Goal: Information Seeking & Learning: Compare options

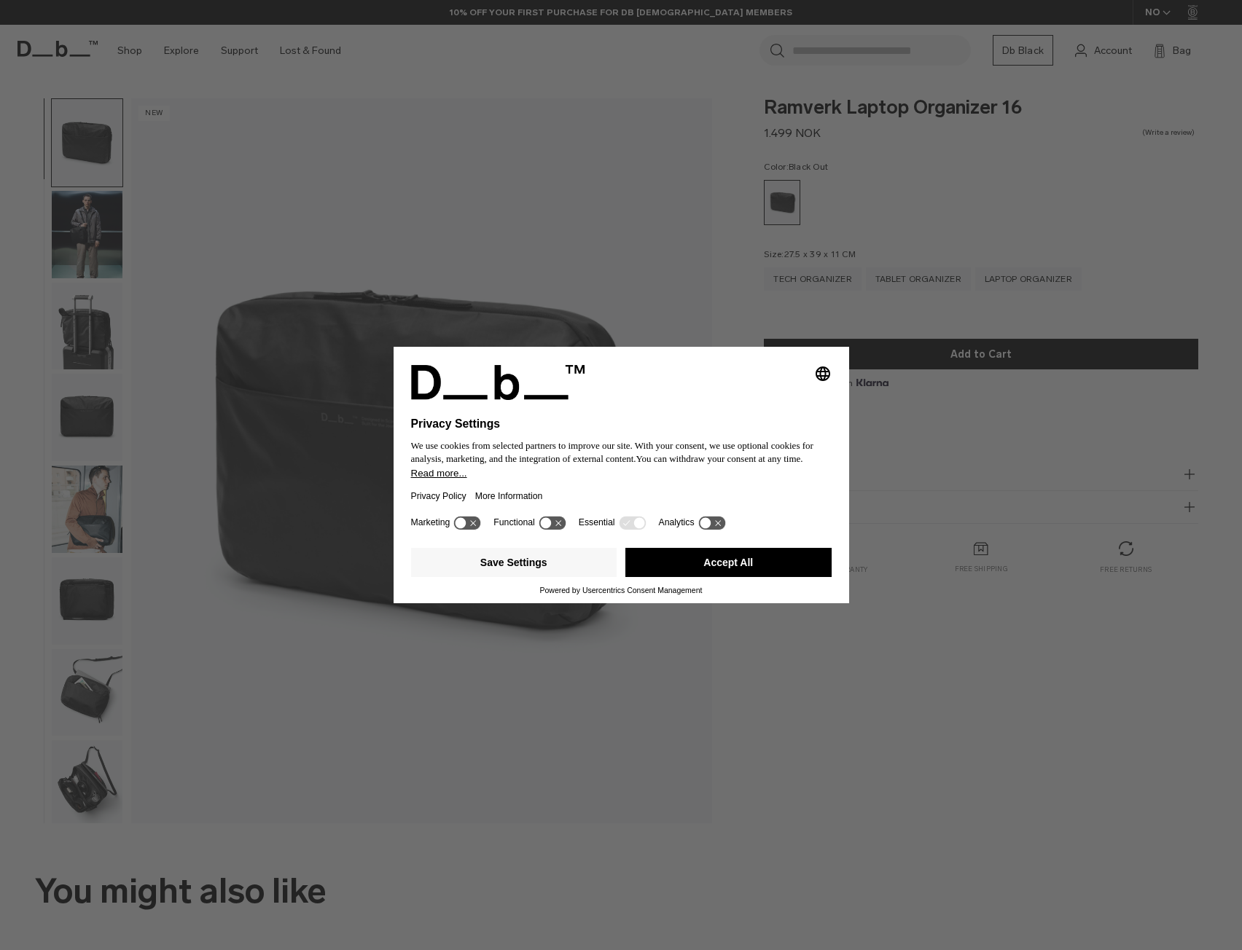
click at [688, 455] on span "You can withdraw your consent at any time." at bounding box center [719, 458] width 167 height 11
click at [659, 556] on button "Accept All" at bounding box center [728, 562] width 206 height 29
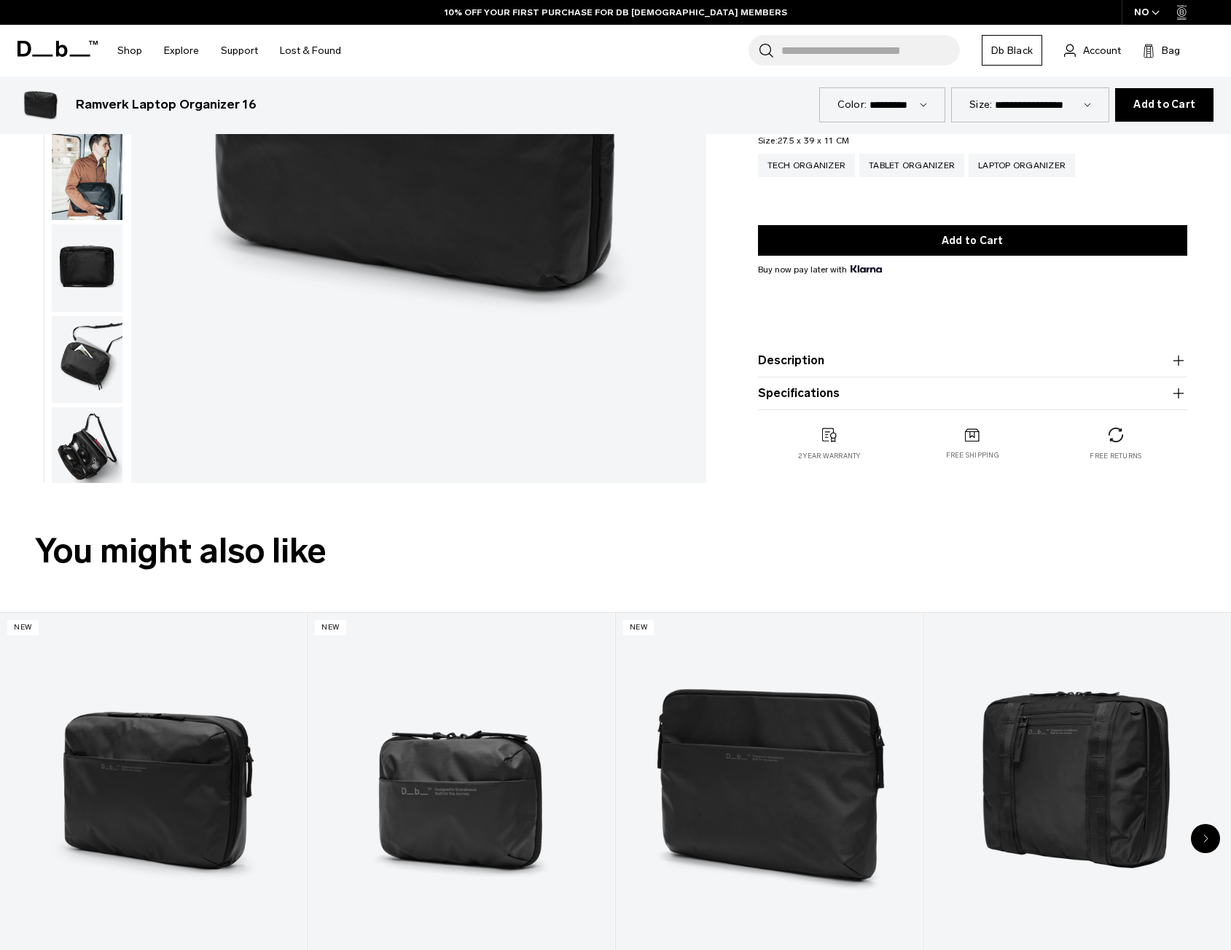
scroll to position [583, 0]
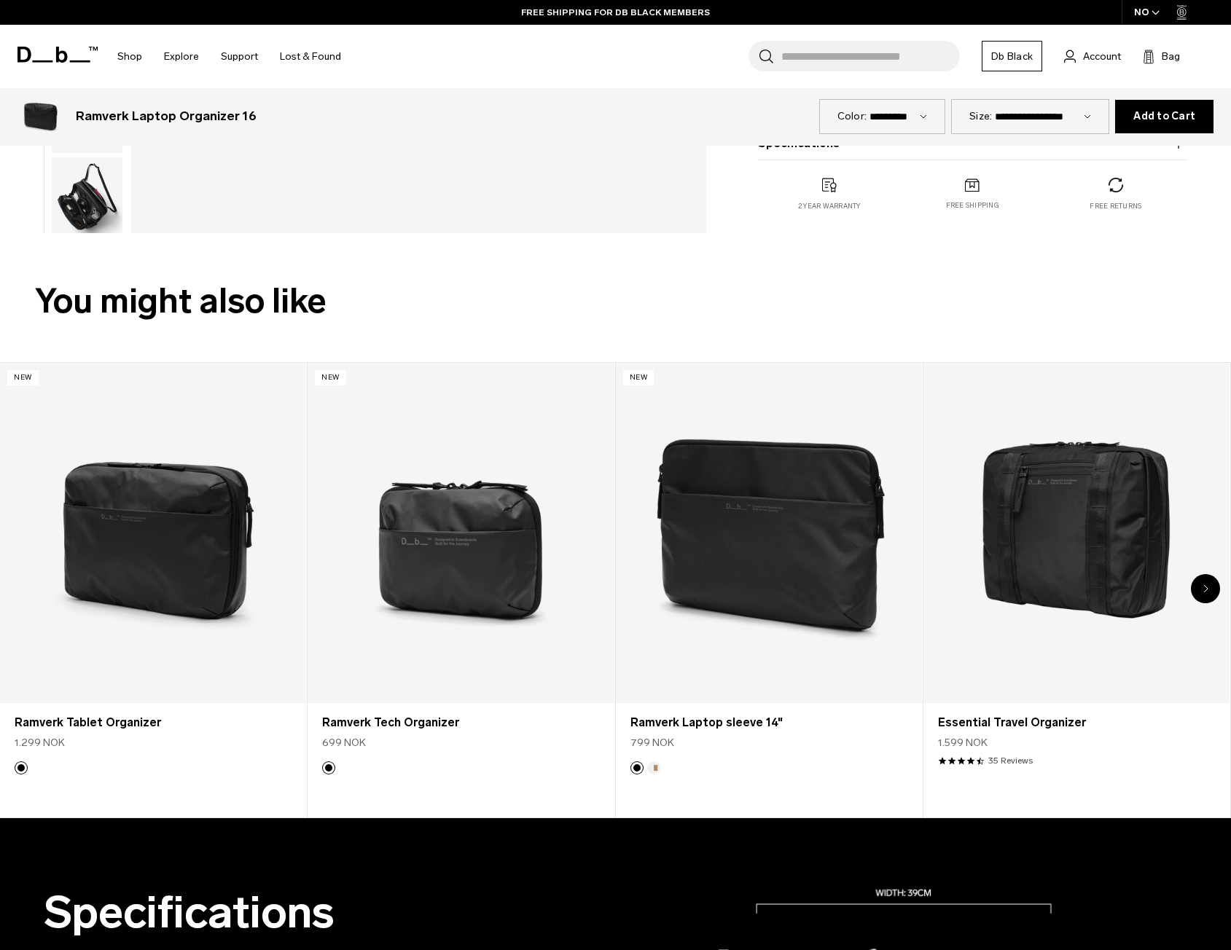
click at [1210, 592] on div "Next slide" at bounding box center [1205, 588] width 29 height 29
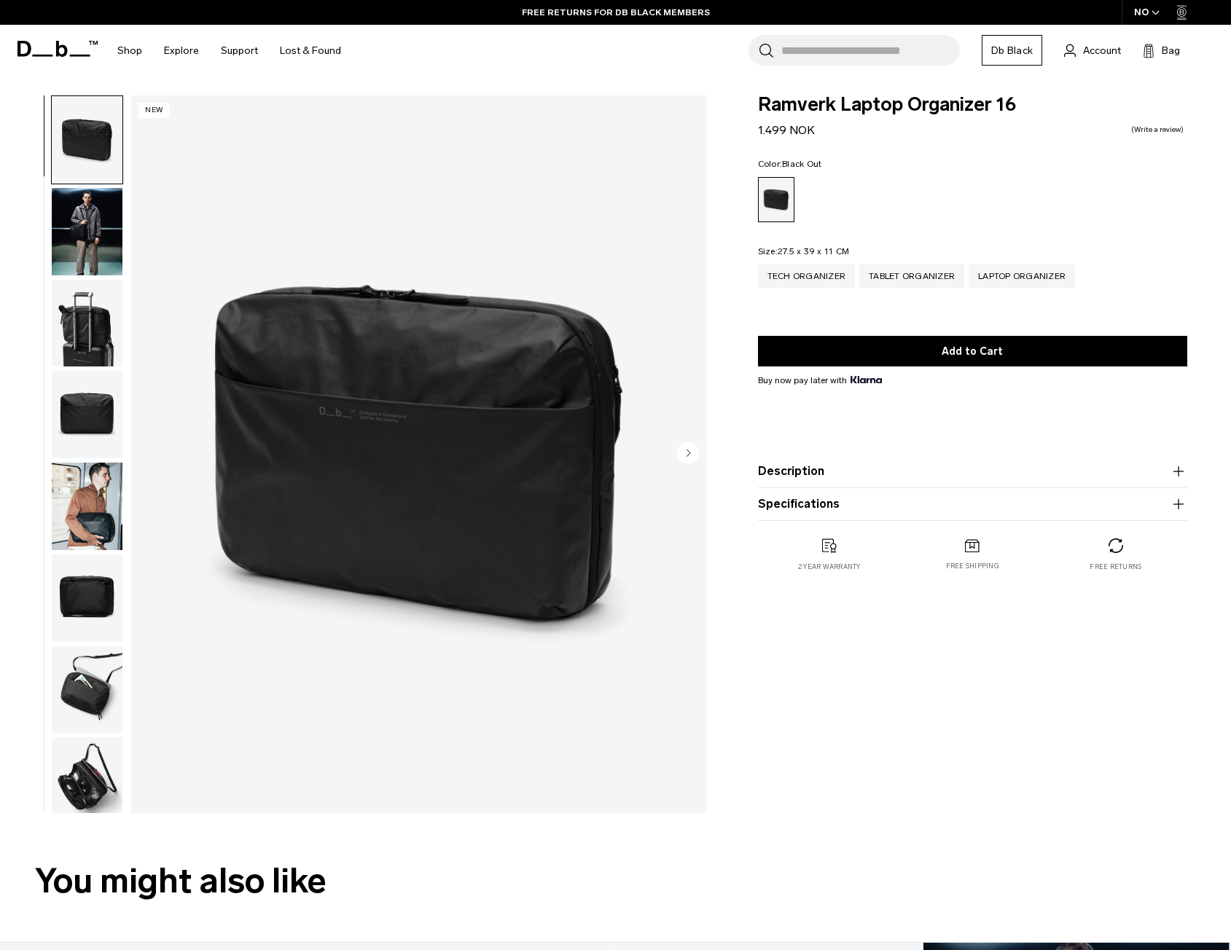
scroll to position [0, 0]
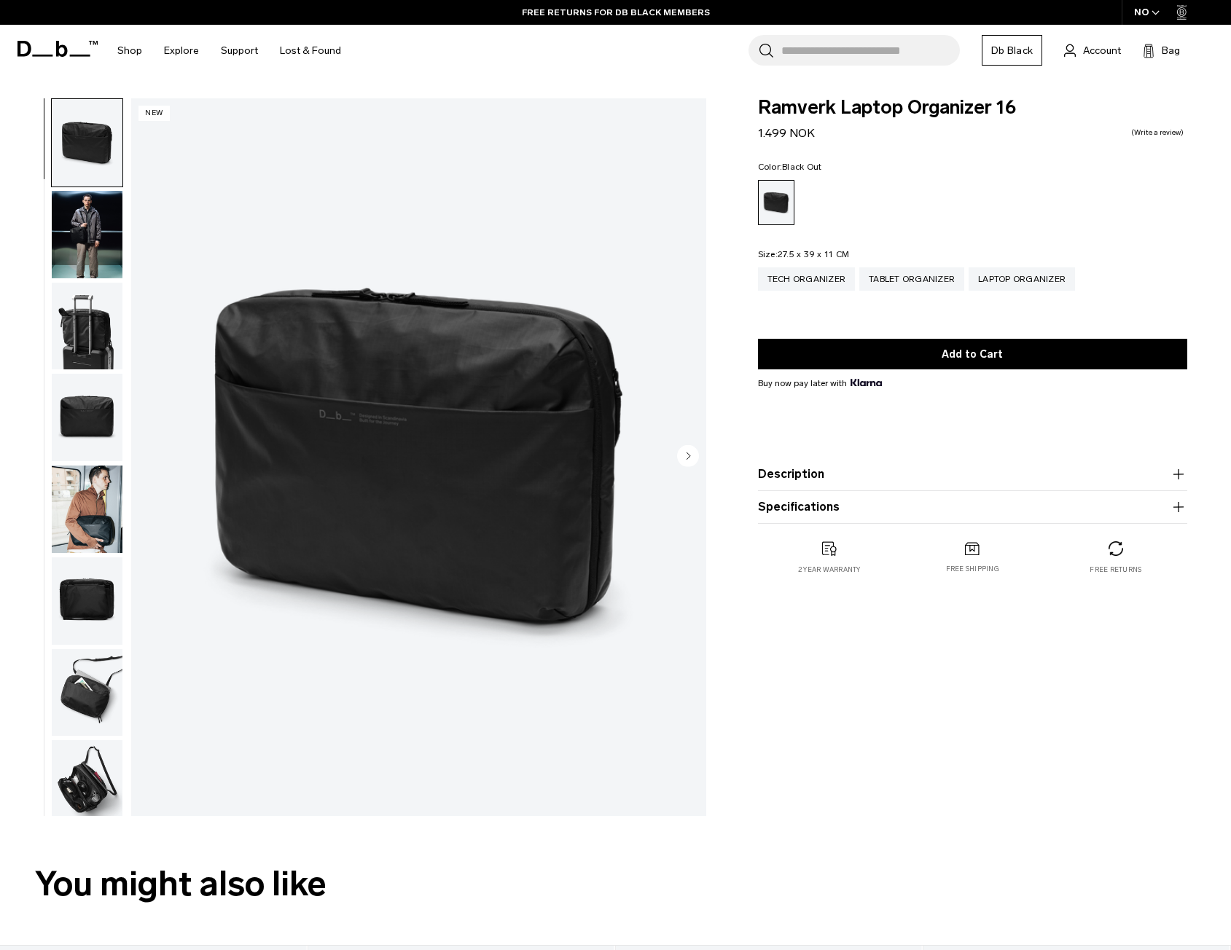
click at [682, 452] on circle "Next slide" at bounding box center [688, 455] width 22 height 22
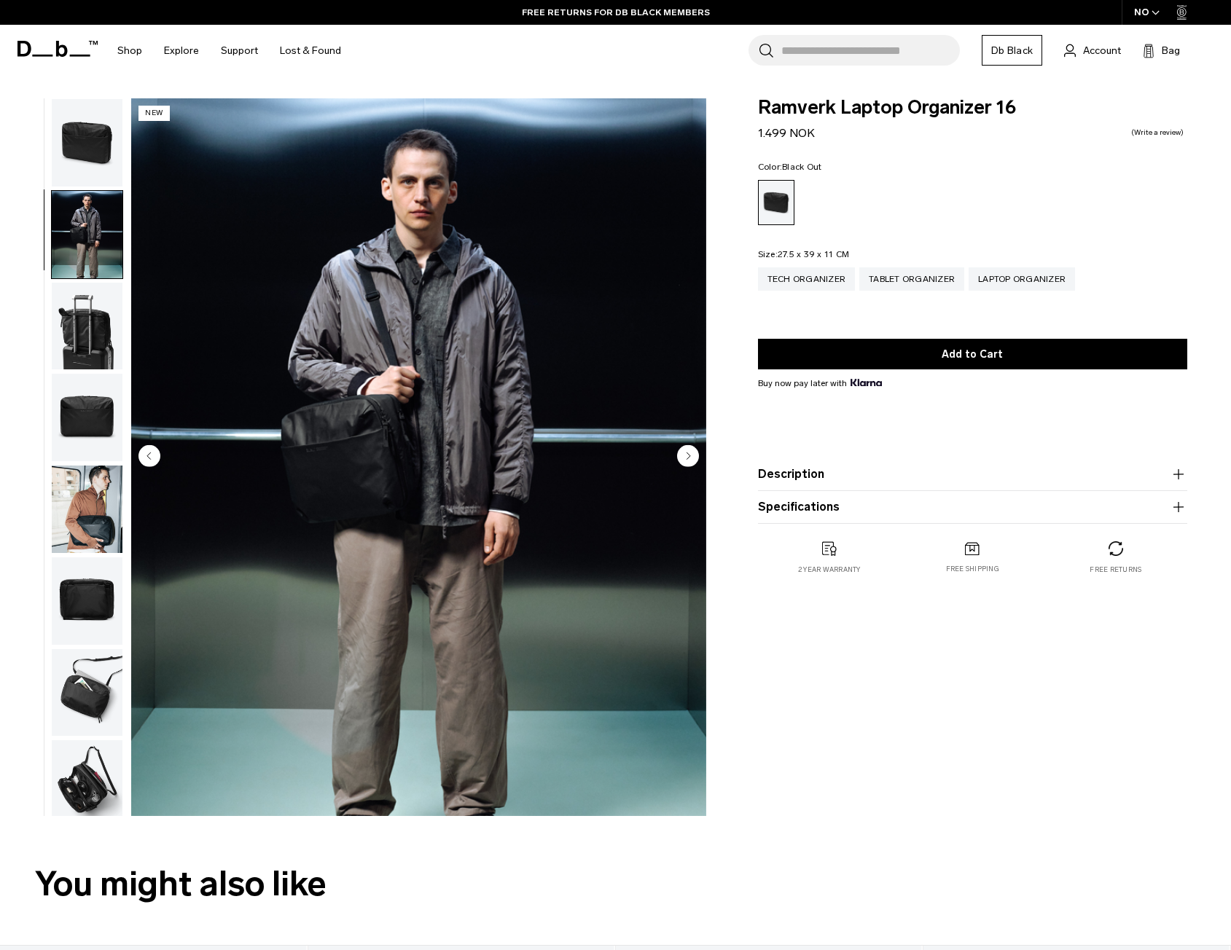
scroll to position [12, 0]
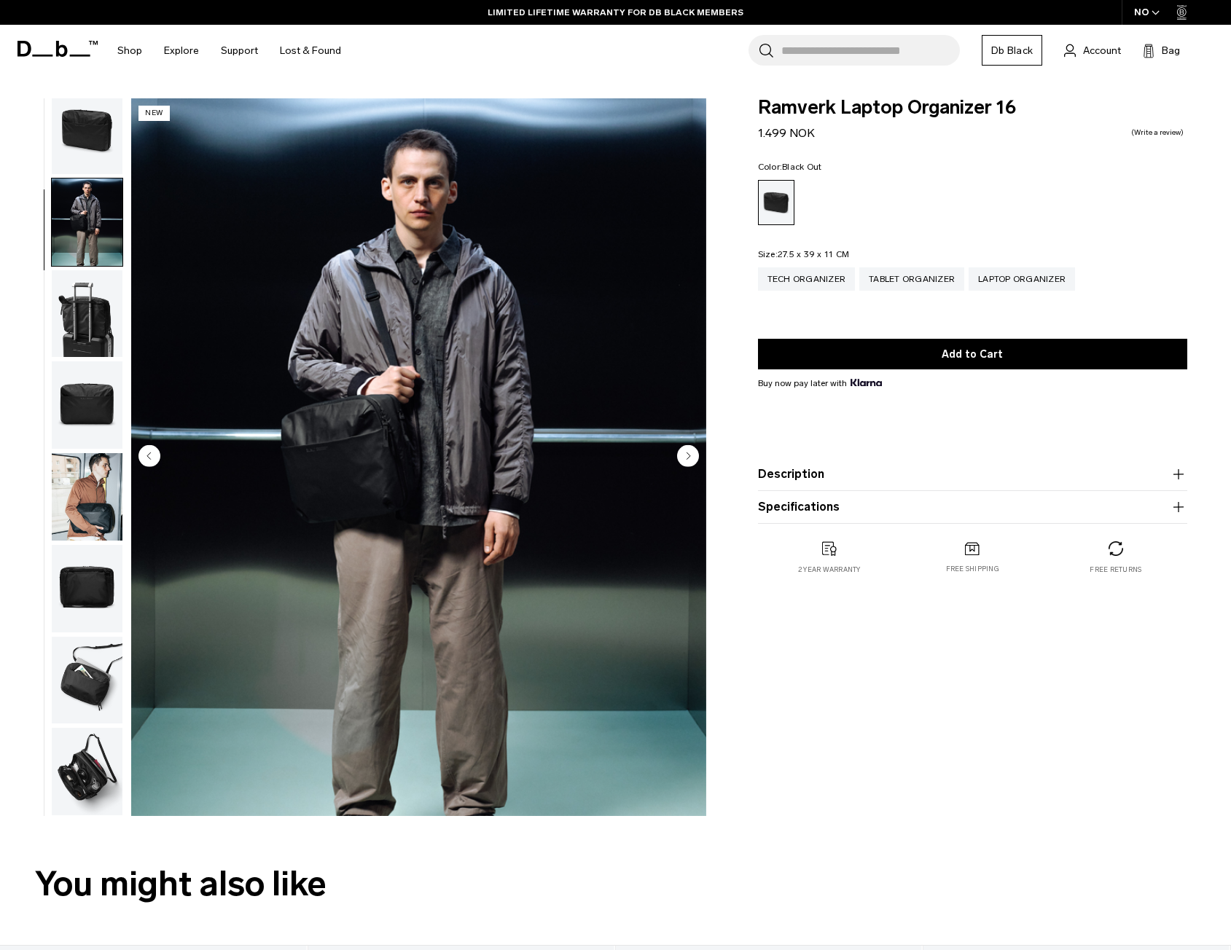
click at [682, 452] on circle "Next slide" at bounding box center [688, 455] width 22 height 22
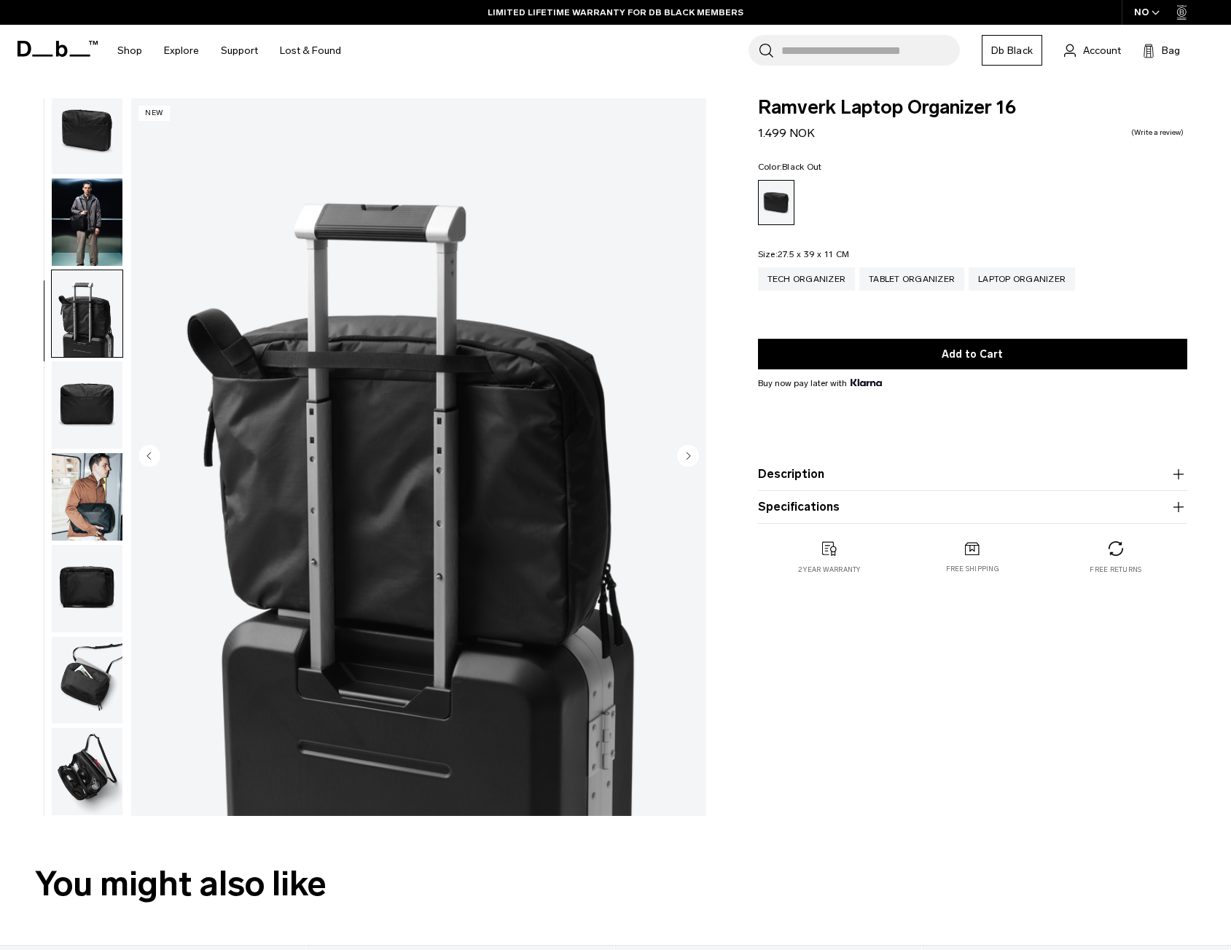
click at [682, 452] on circle "Next slide" at bounding box center [688, 455] width 22 height 22
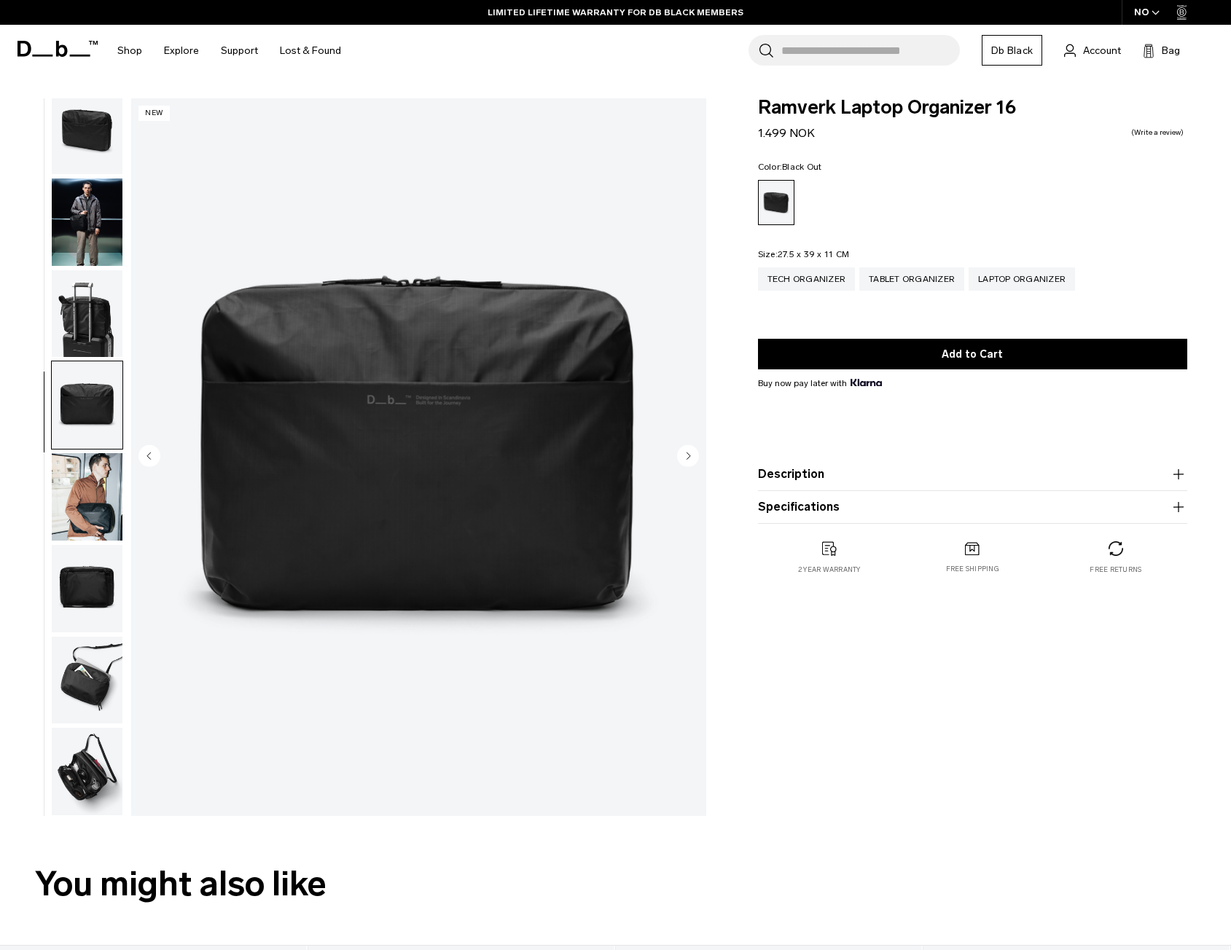
click at [682, 452] on circle "Next slide" at bounding box center [688, 455] width 22 height 22
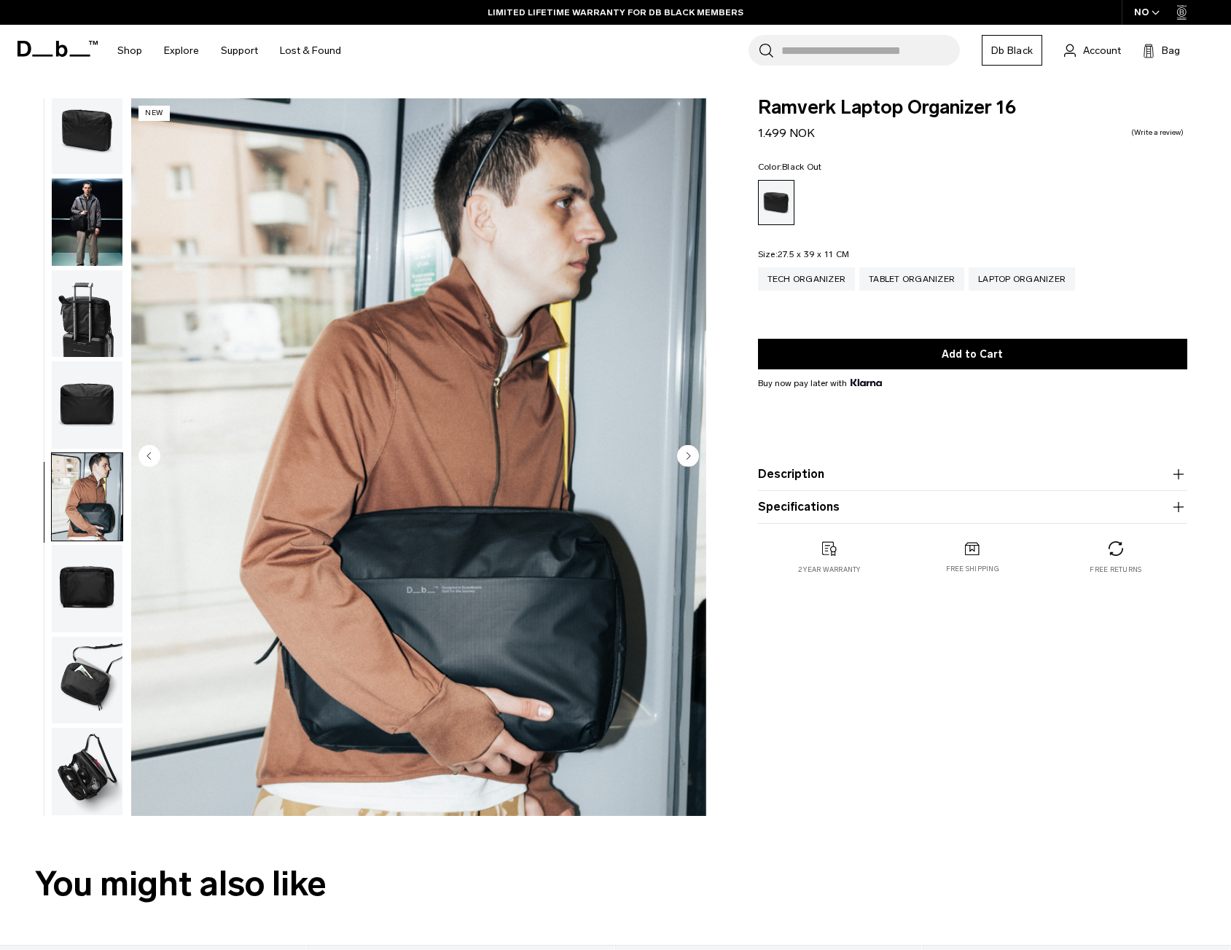
click at [682, 452] on circle "Next slide" at bounding box center [688, 455] width 22 height 22
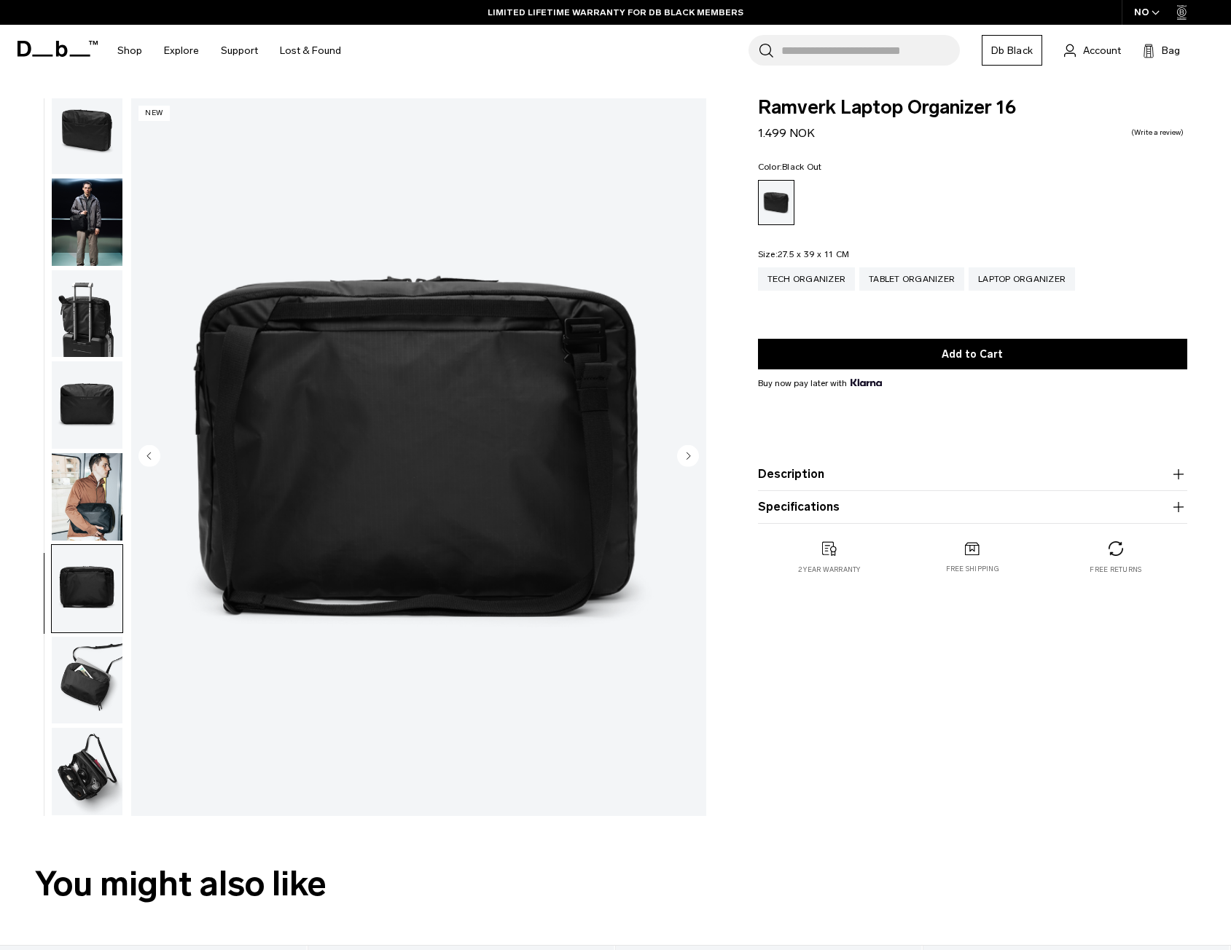
click at [682, 452] on circle "Next slide" at bounding box center [688, 455] width 22 height 22
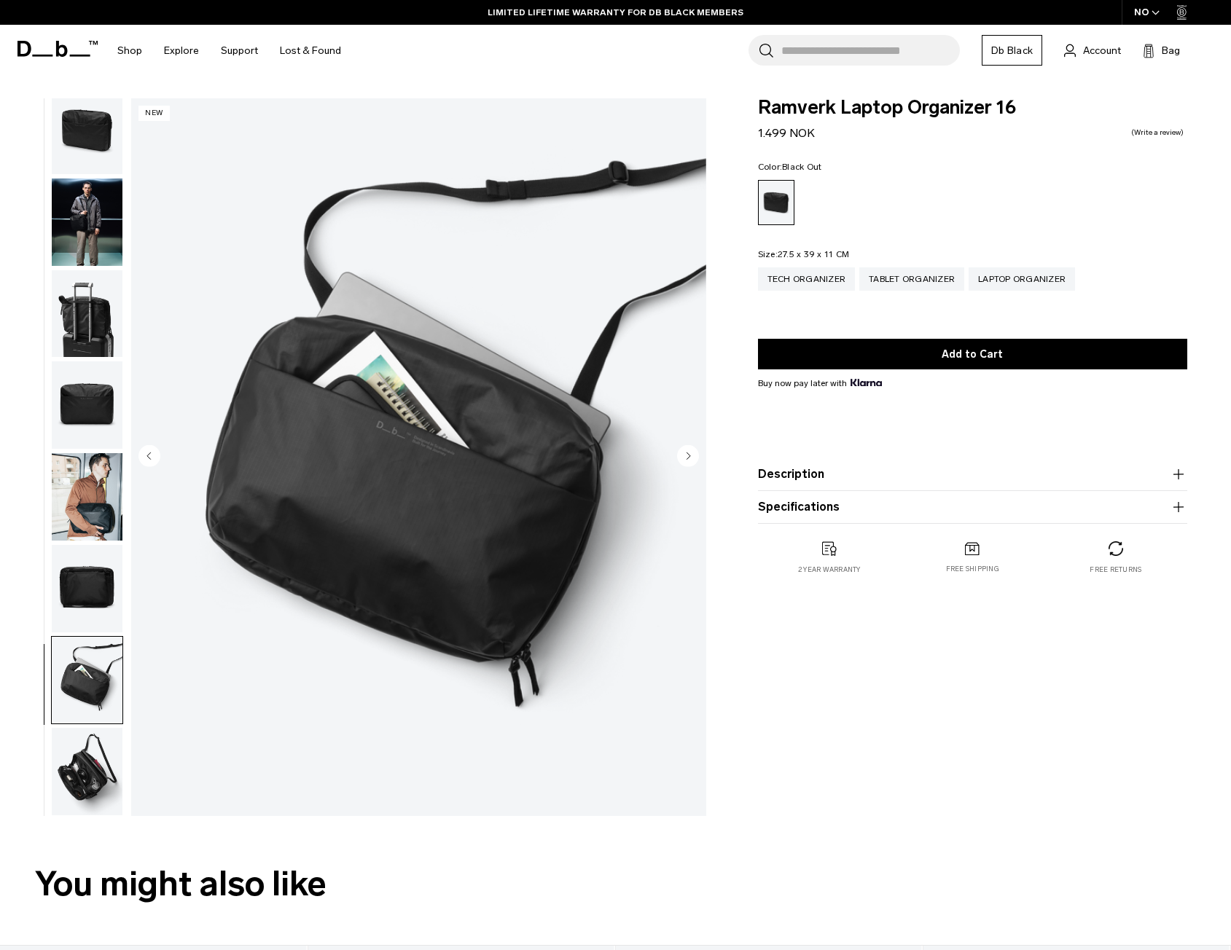
click at [682, 452] on circle "Next slide" at bounding box center [688, 455] width 22 height 22
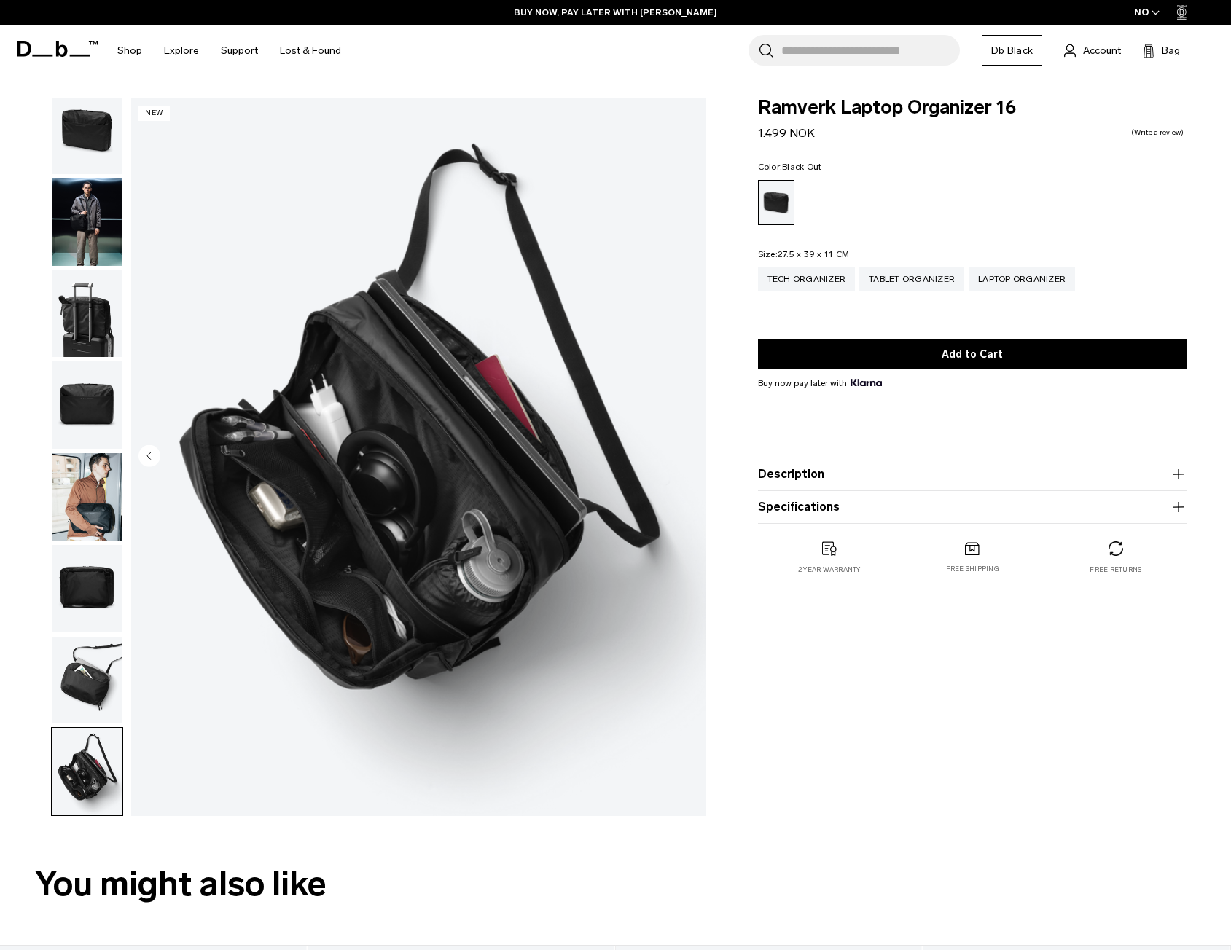
scroll to position [583, 0]
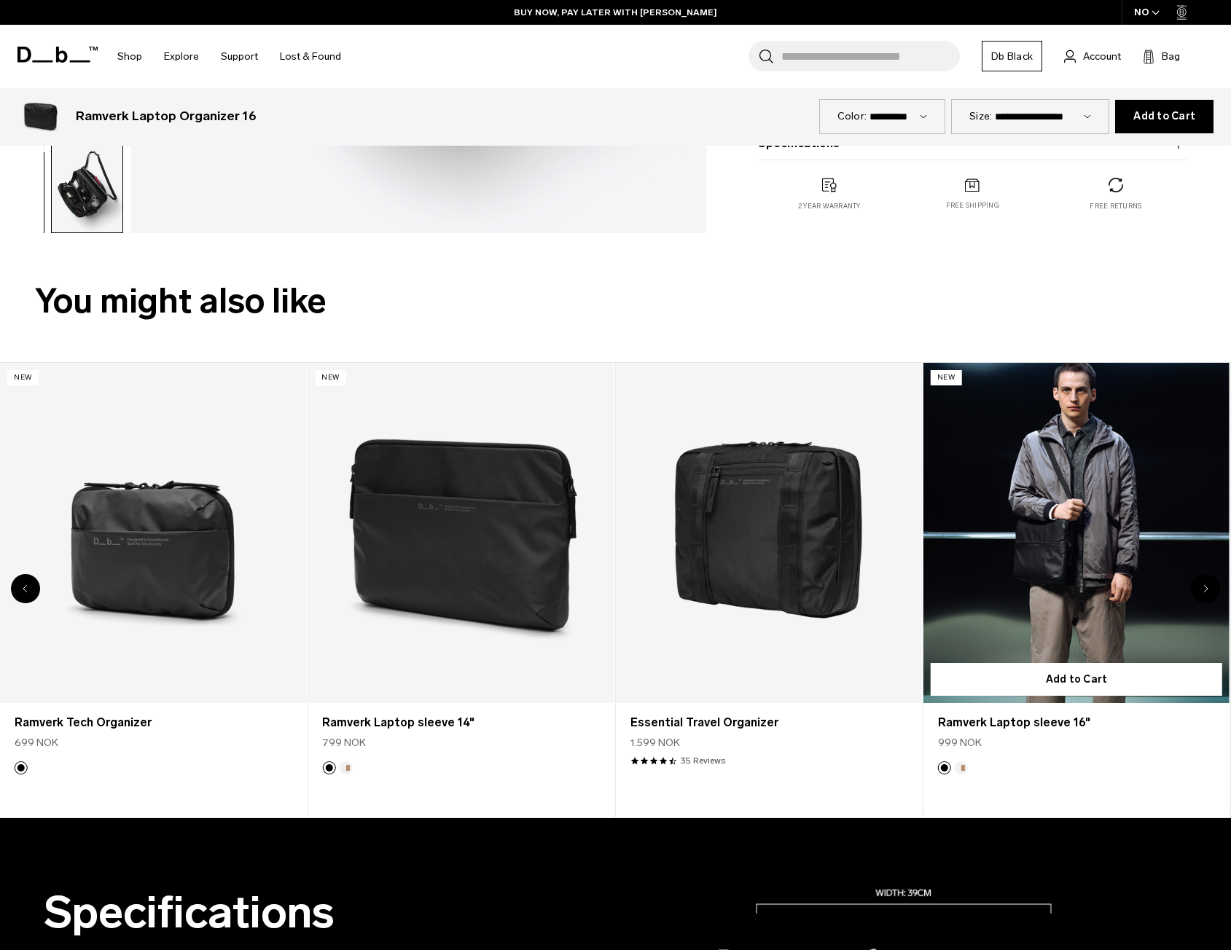
click at [1011, 592] on link "Ramverk Laptop sleeve 16" at bounding box center [1076, 533] width 306 height 340
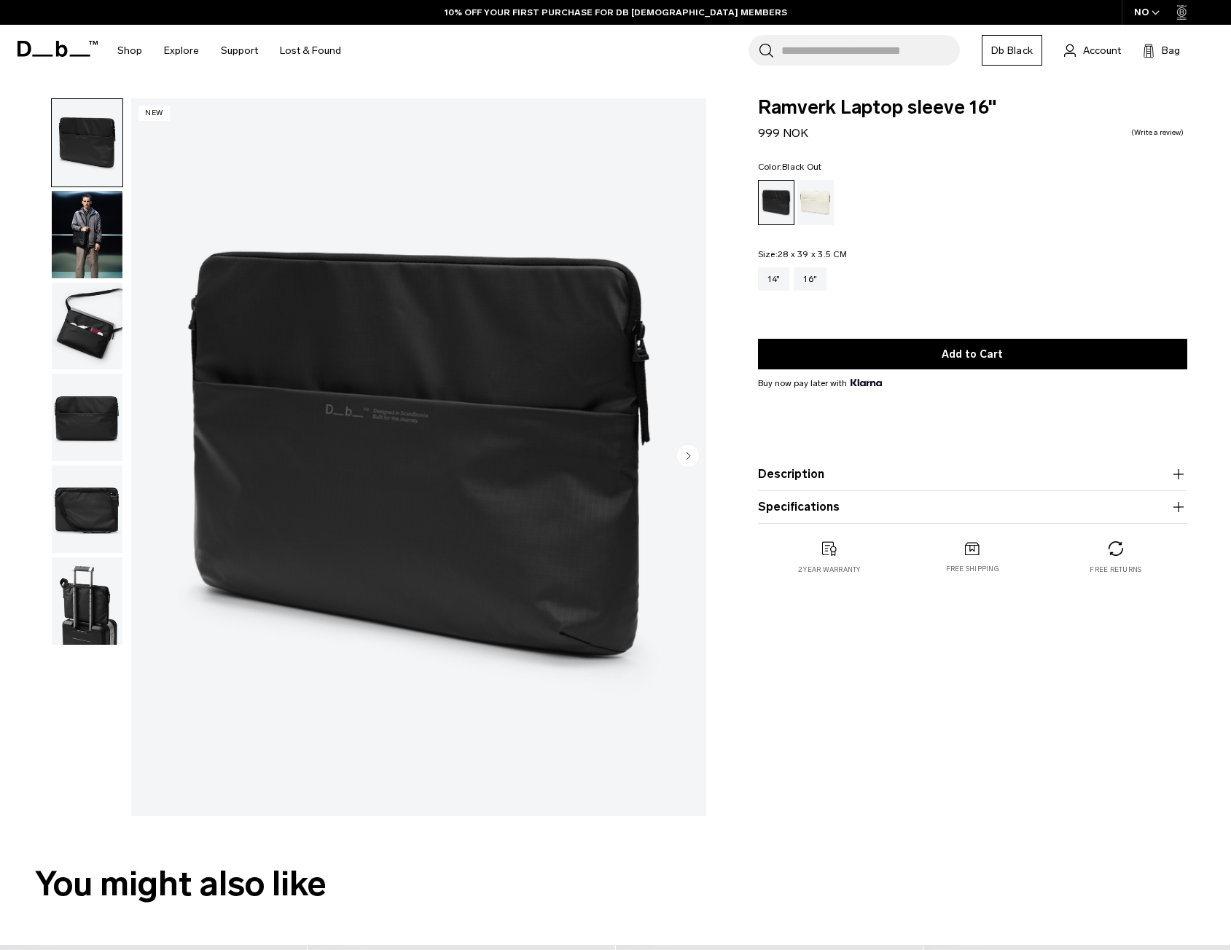
click at [685, 450] on circle "Next slide" at bounding box center [688, 455] width 22 height 22
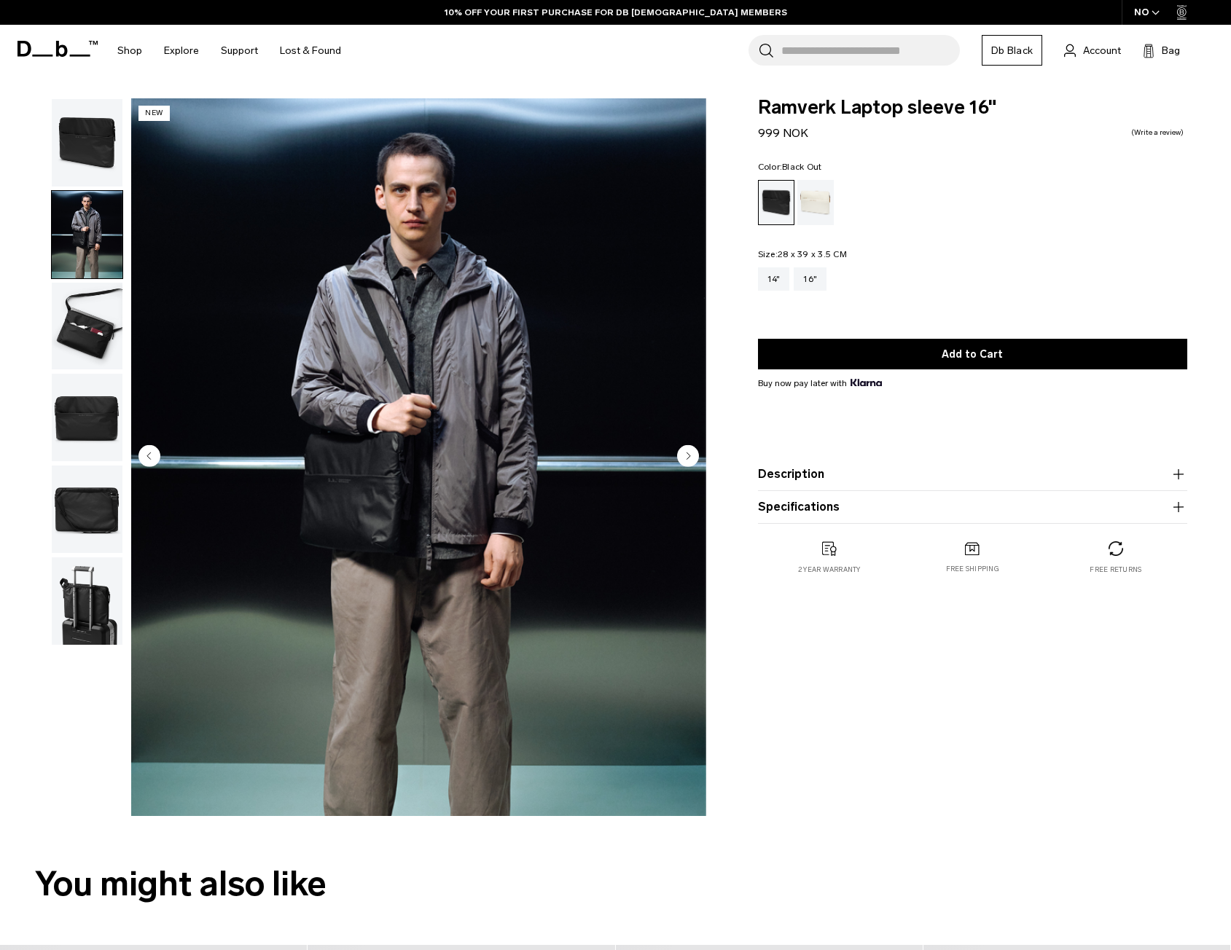
click at [685, 450] on circle "Next slide" at bounding box center [688, 455] width 22 height 22
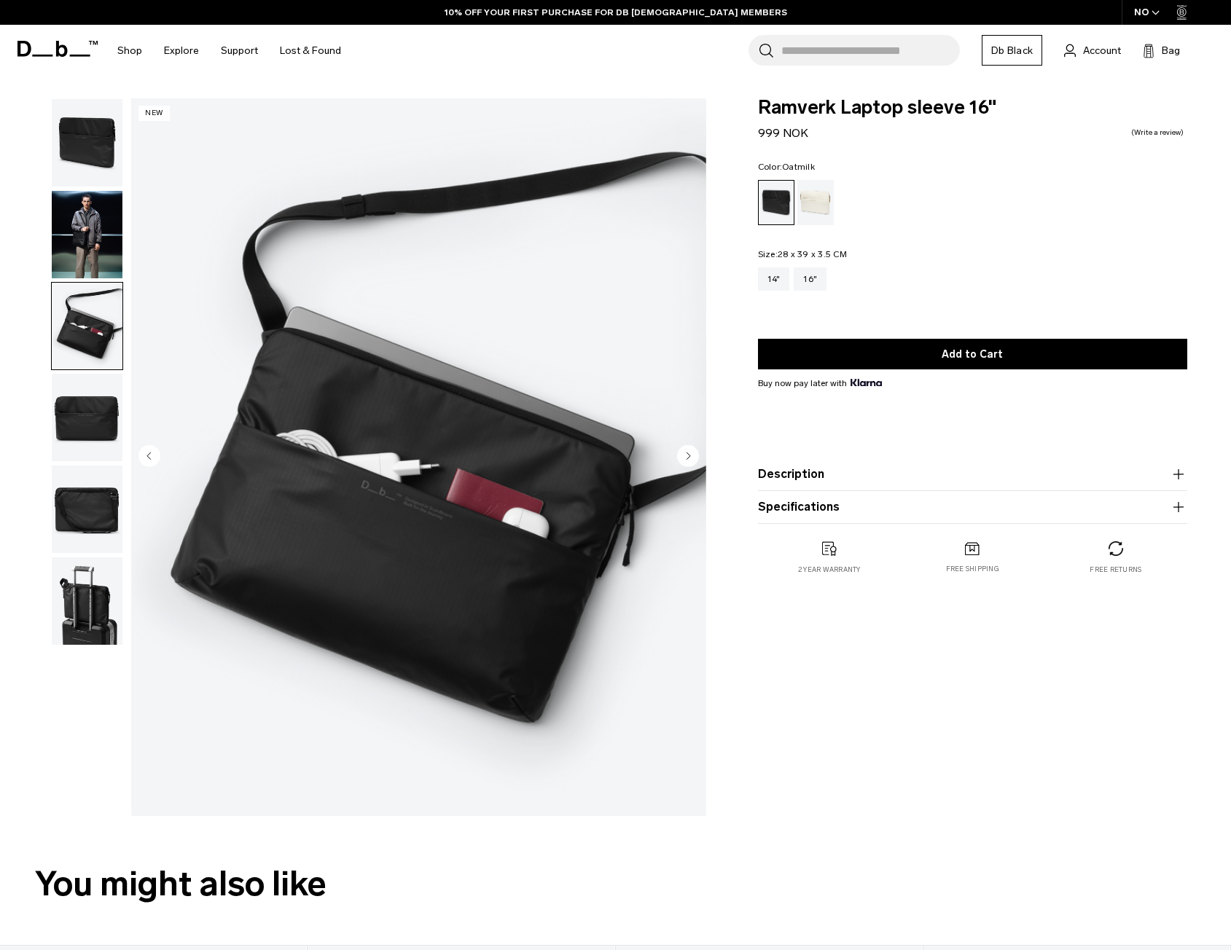
click at [827, 213] on div "Oatmilk" at bounding box center [815, 202] width 37 height 45
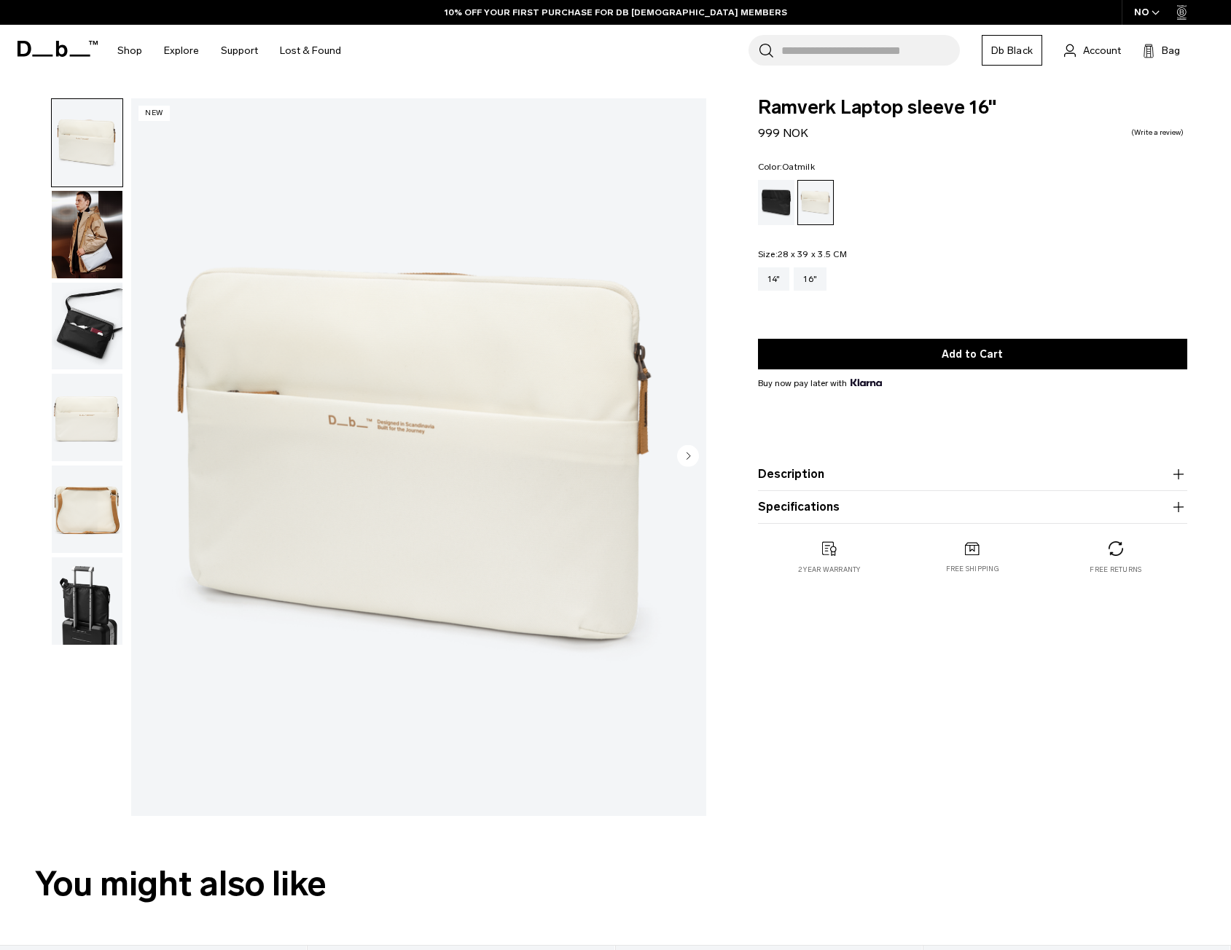
click at [87, 247] on img "button" at bounding box center [87, 234] width 71 height 87
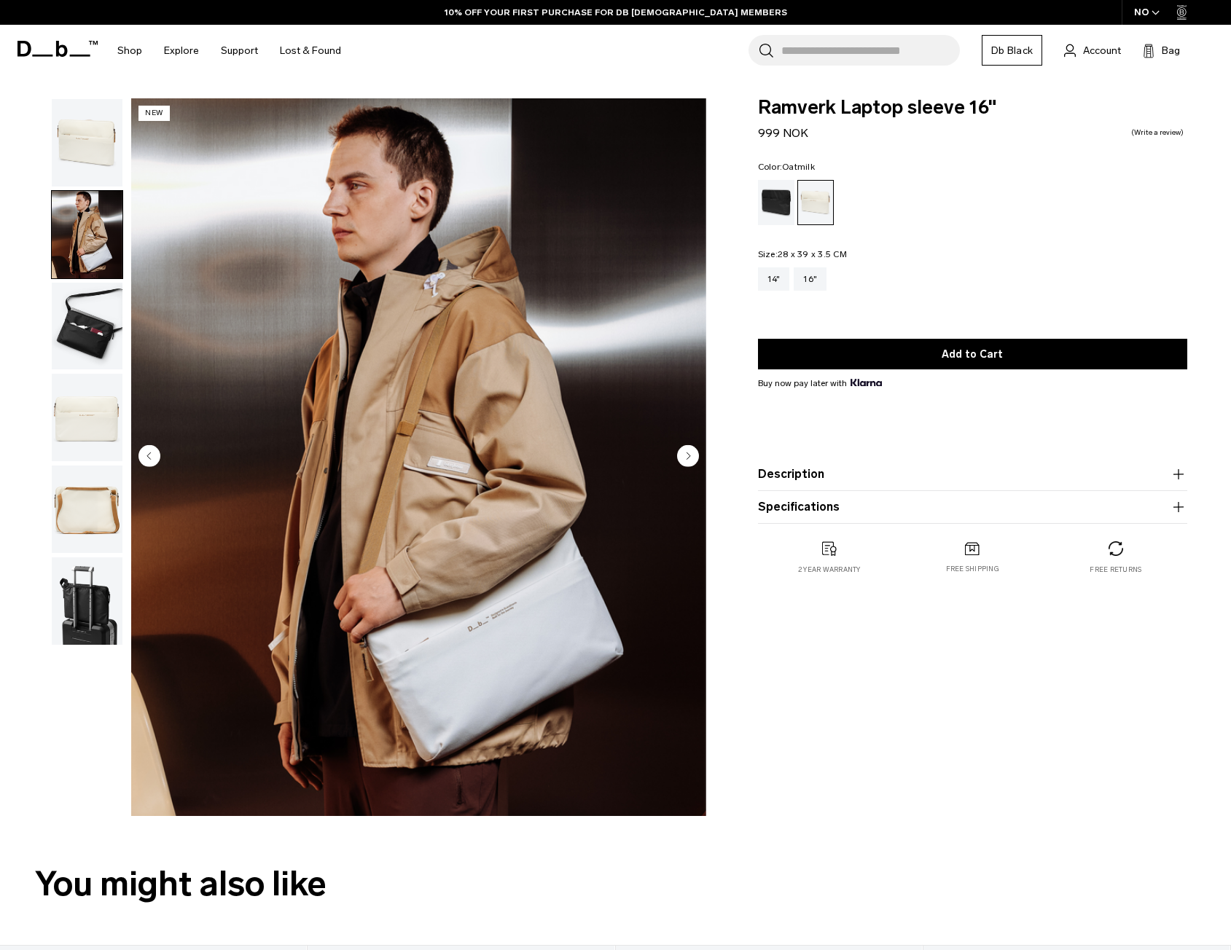
click at [98, 175] on img "button" at bounding box center [87, 142] width 71 height 87
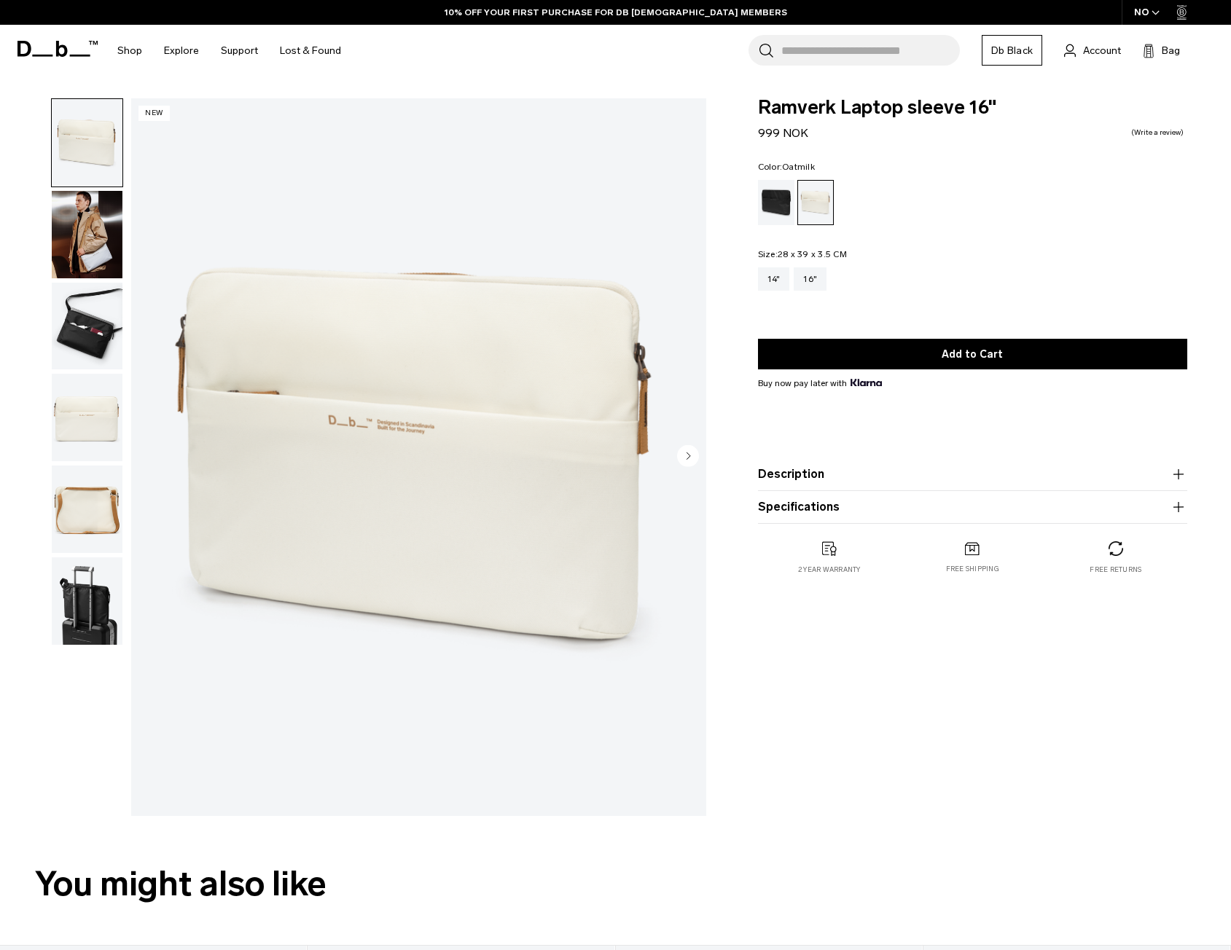
click at [85, 273] on img "button" at bounding box center [87, 234] width 71 height 87
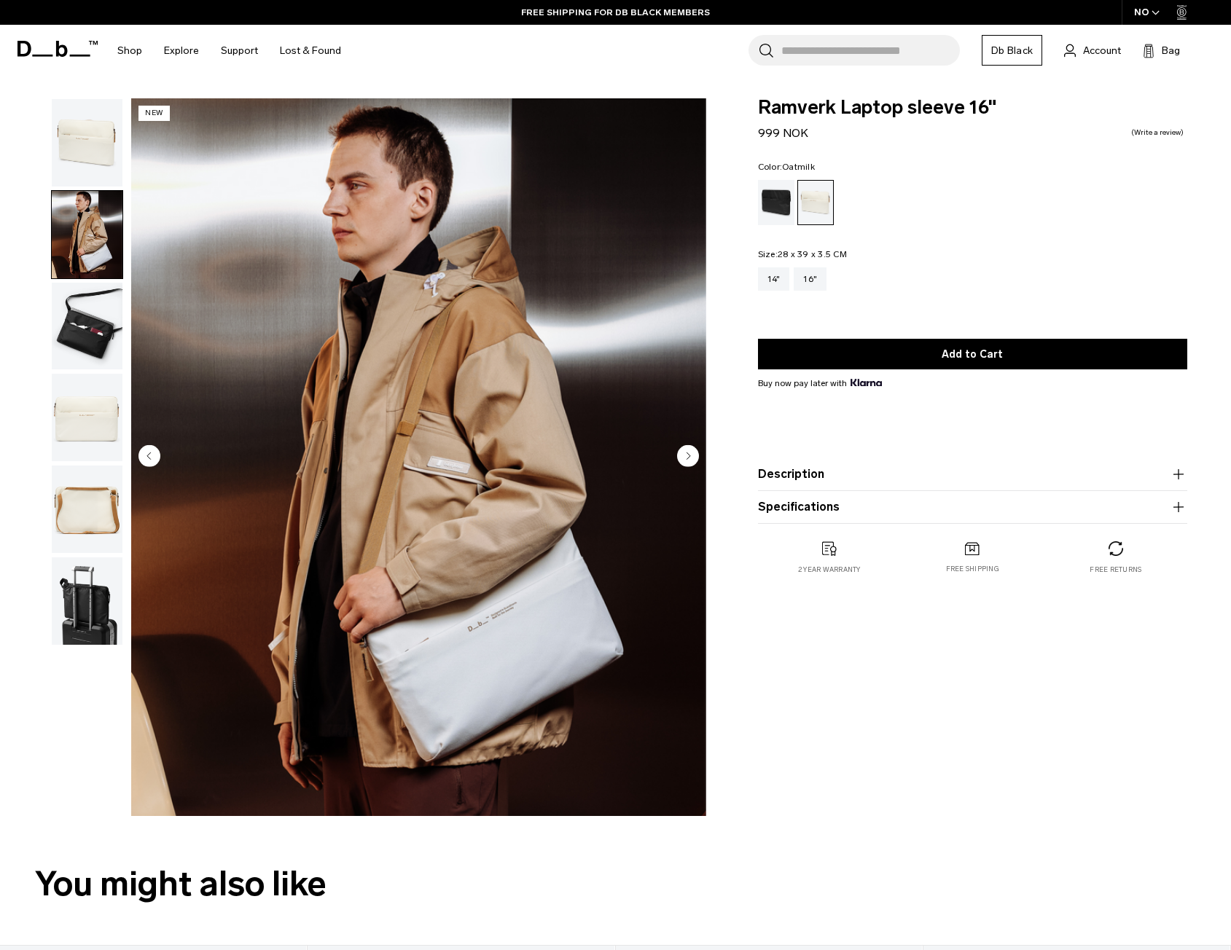
click at [86, 318] on img "button" at bounding box center [87, 326] width 71 height 87
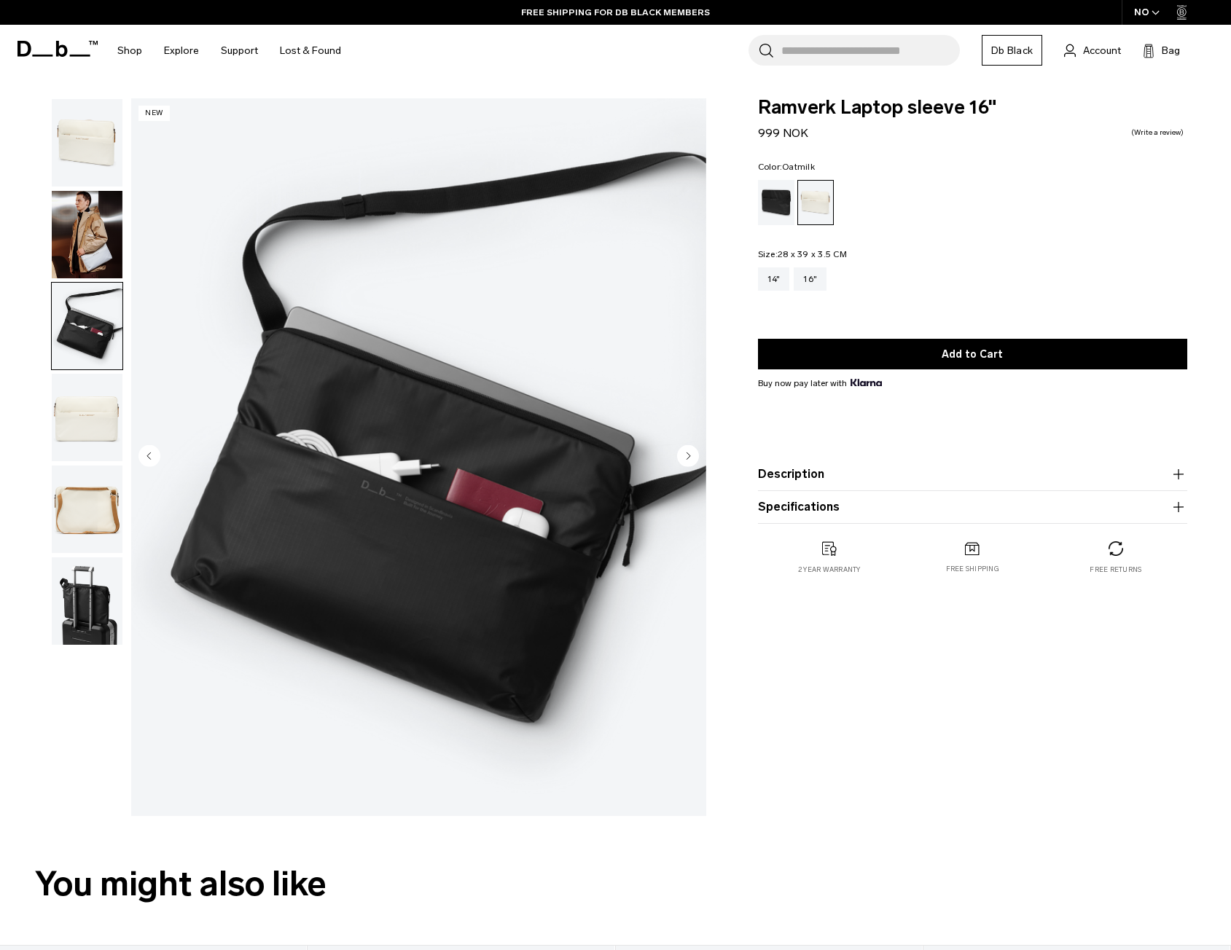
click at [104, 376] on img "button" at bounding box center [87, 417] width 71 height 87
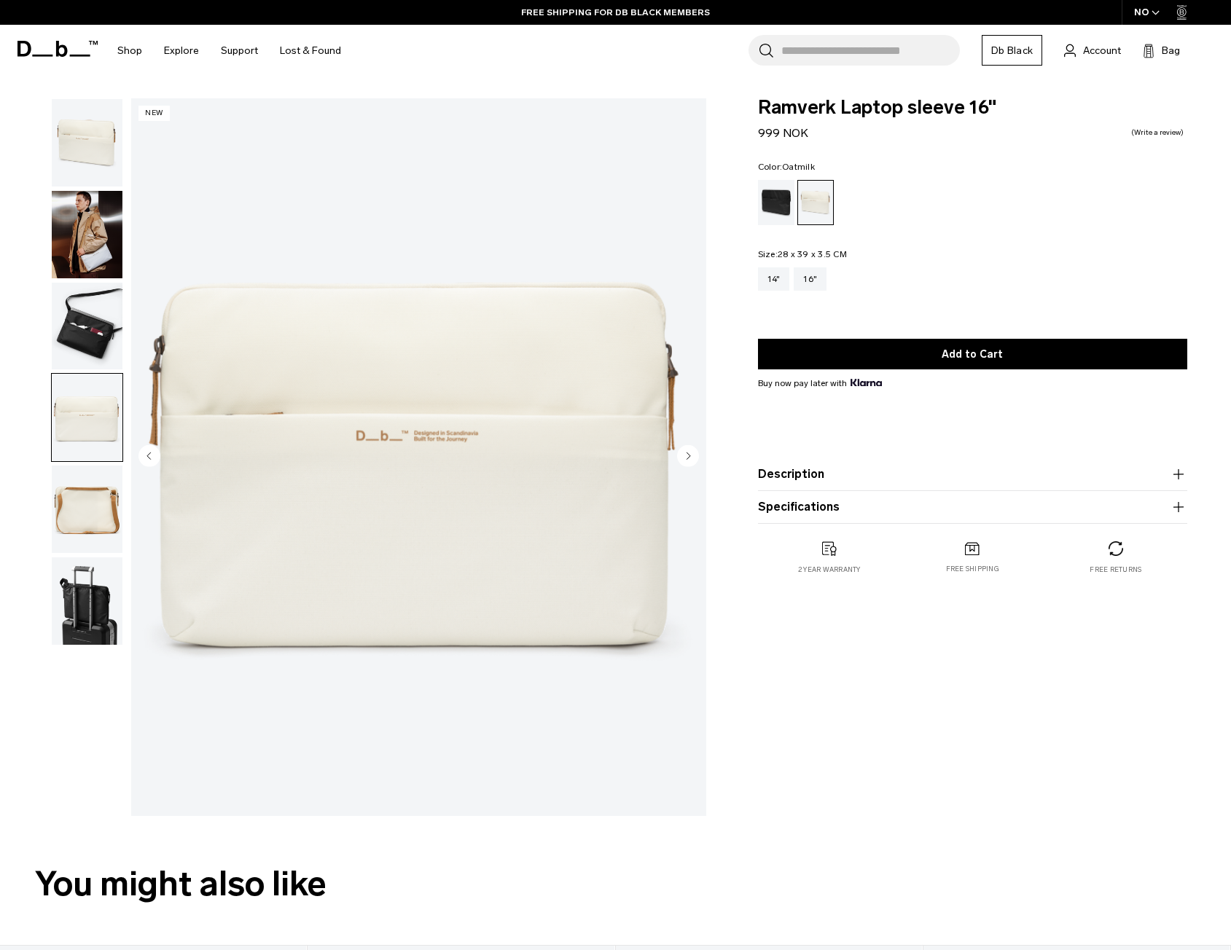
click at [96, 521] on img "button" at bounding box center [87, 509] width 71 height 87
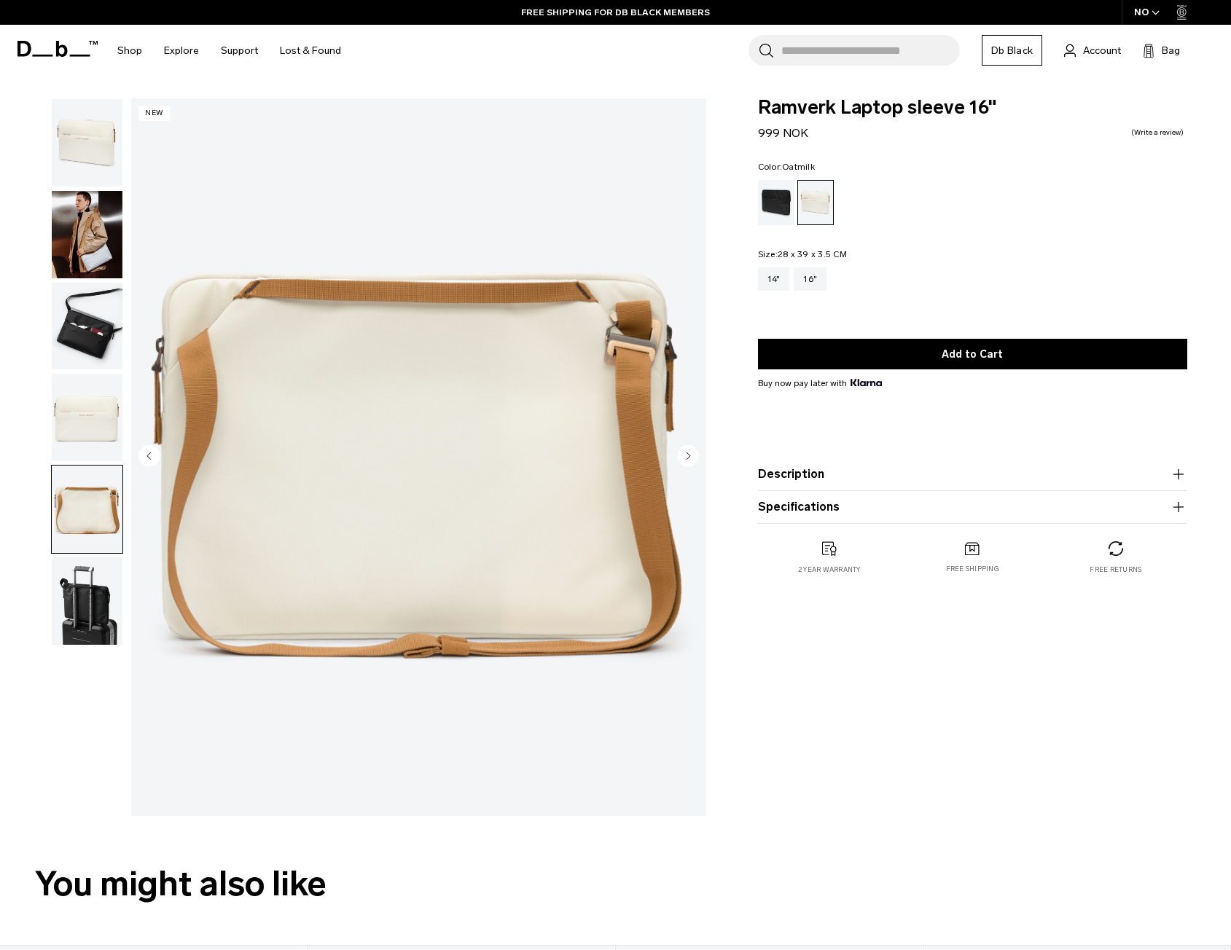
click at [93, 609] on img "button" at bounding box center [87, 600] width 71 height 87
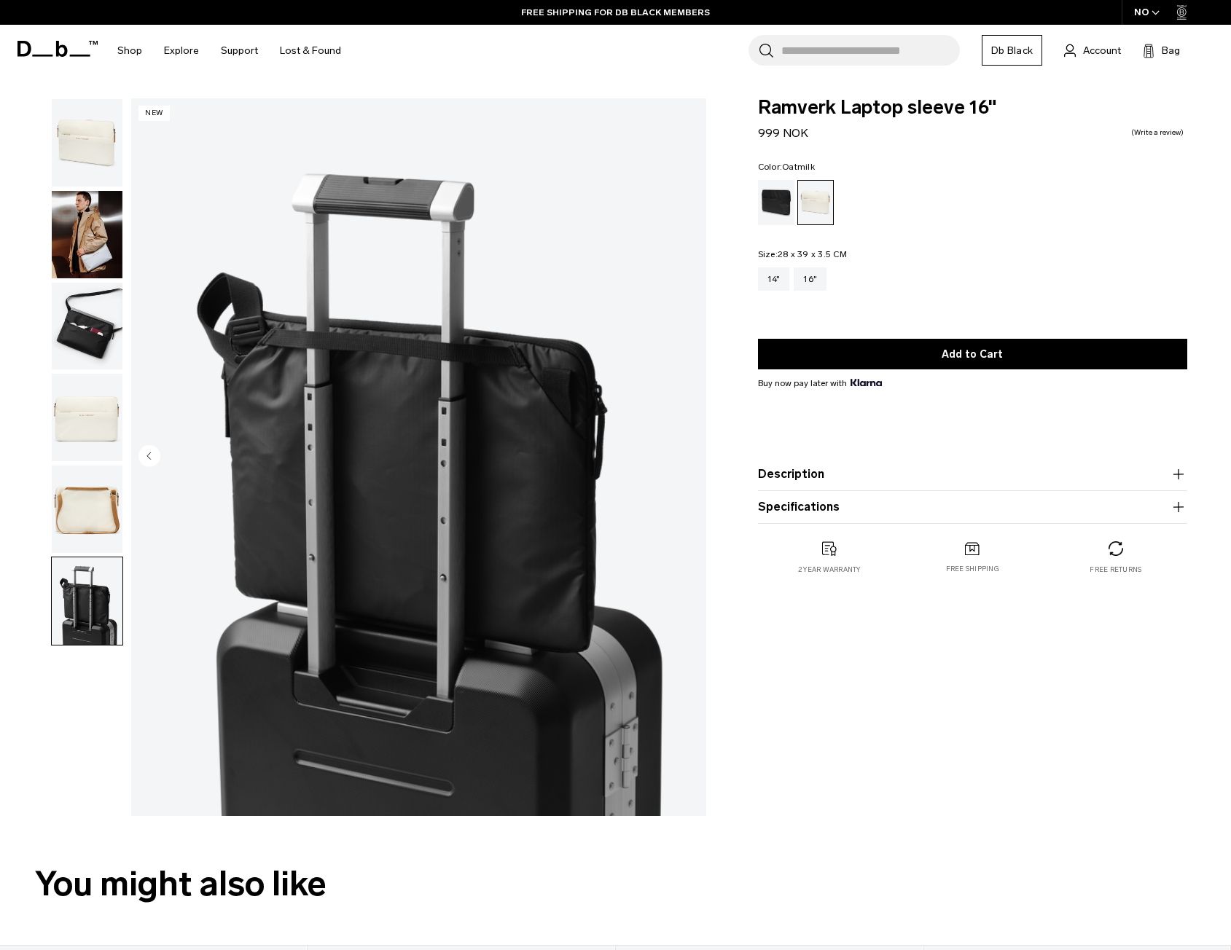
click at [84, 483] on img "button" at bounding box center [87, 509] width 71 height 87
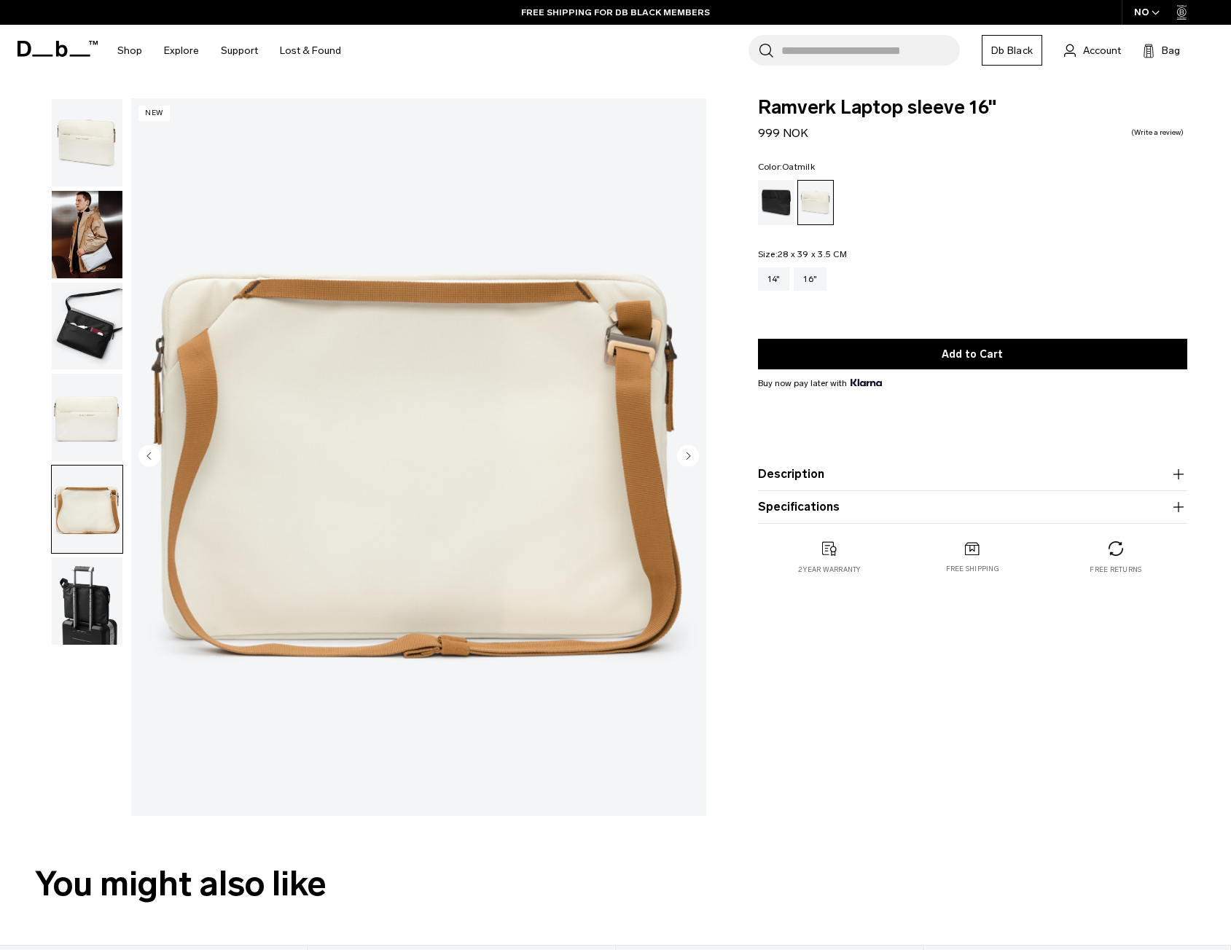
click at [89, 359] on img "button" at bounding box center [87, 326] width 71 height 87
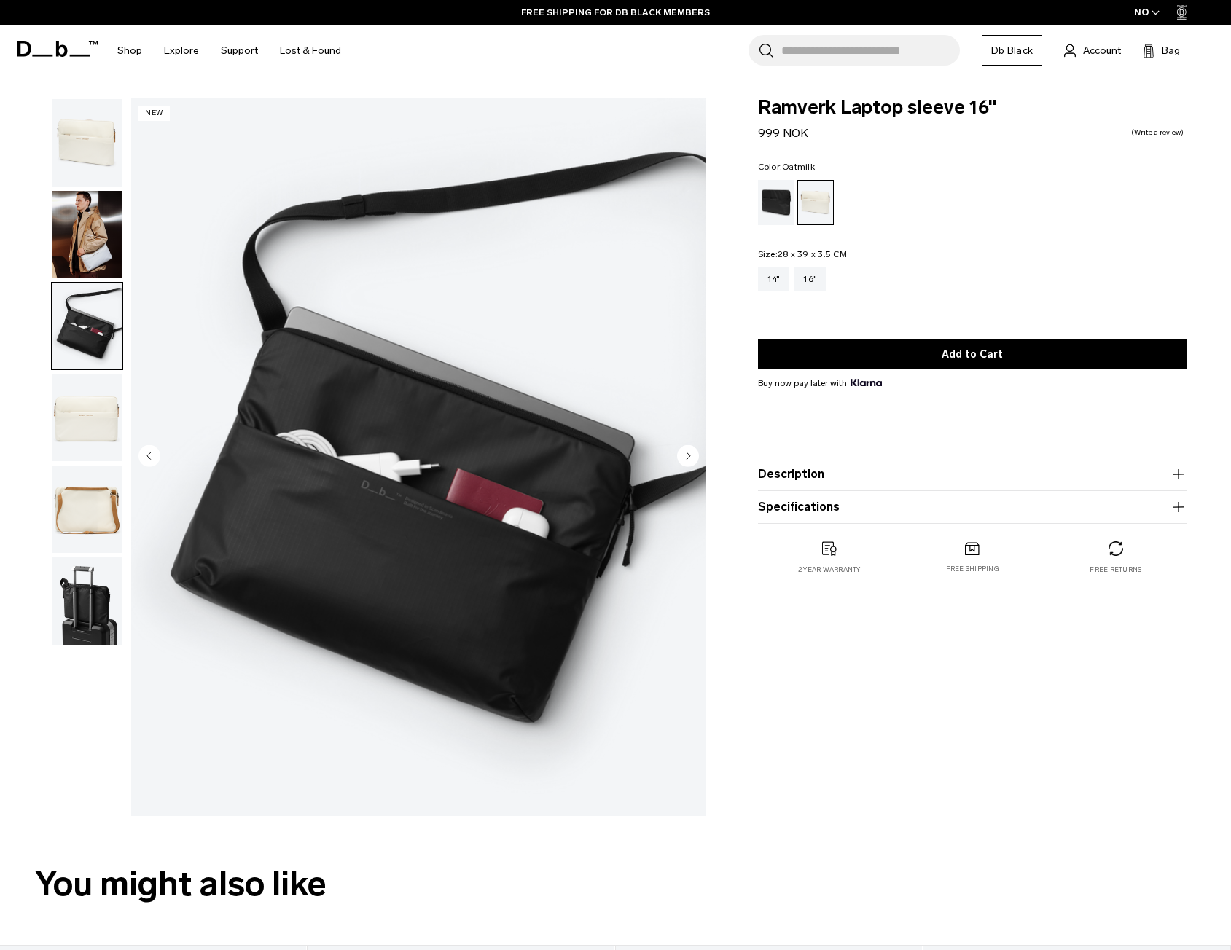
click at [80, 245] on img "button" at bounding box center [87, 234] width 71 height 87
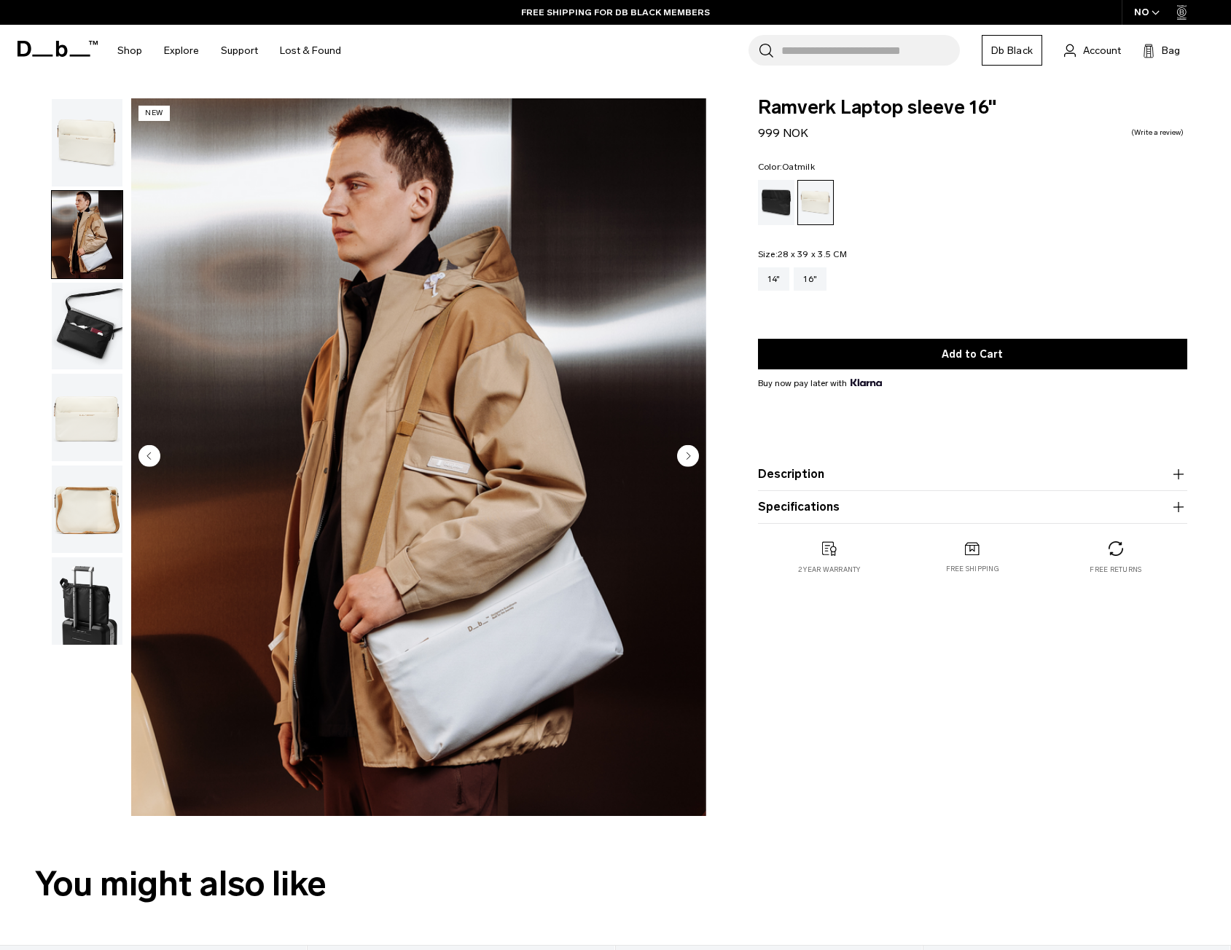
click at [681, 457] on circle "Next slide" at bounding box center [688, 455] width 22 height 22
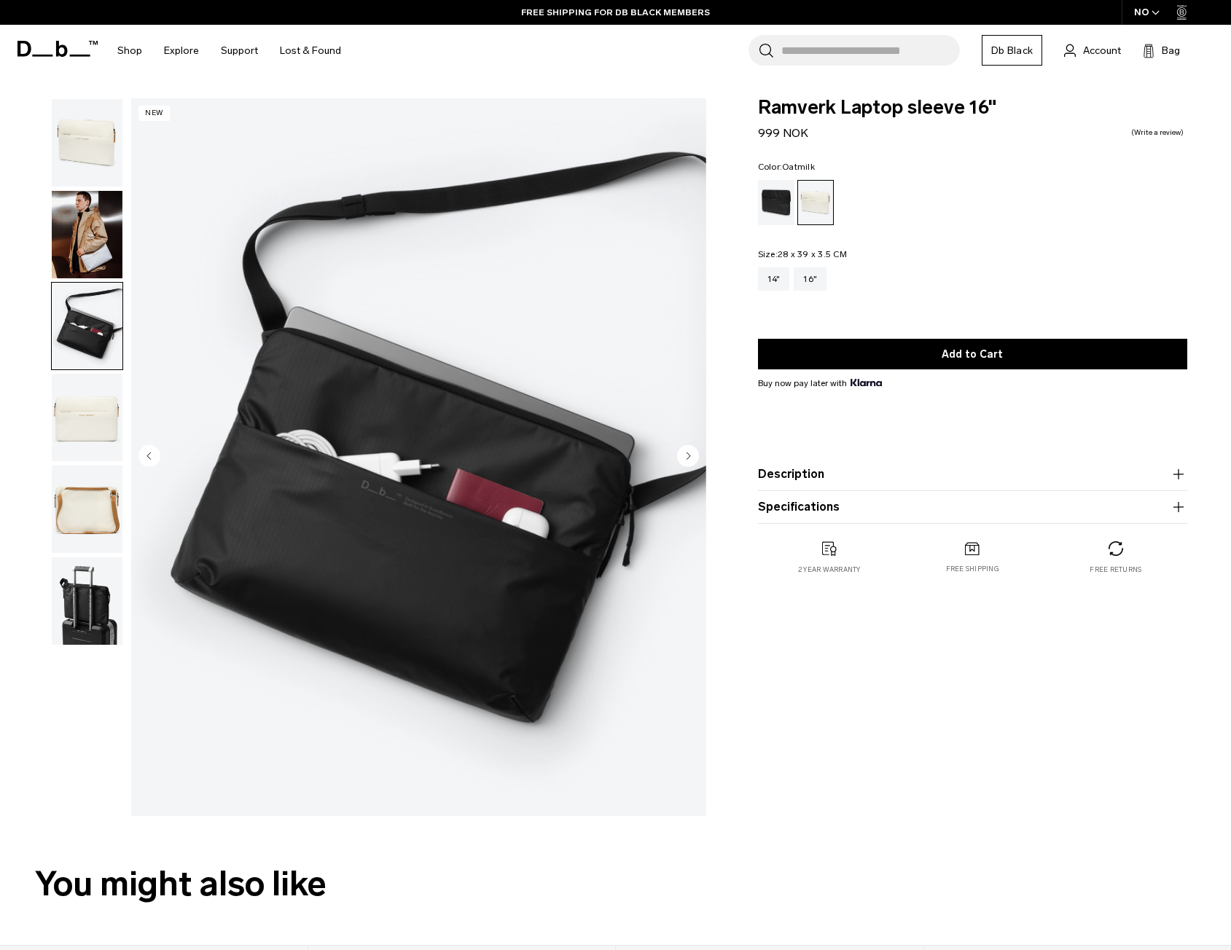
click at [681, 457] on circle "Next slide" at bounding box center [688, 455] width 22 height 22
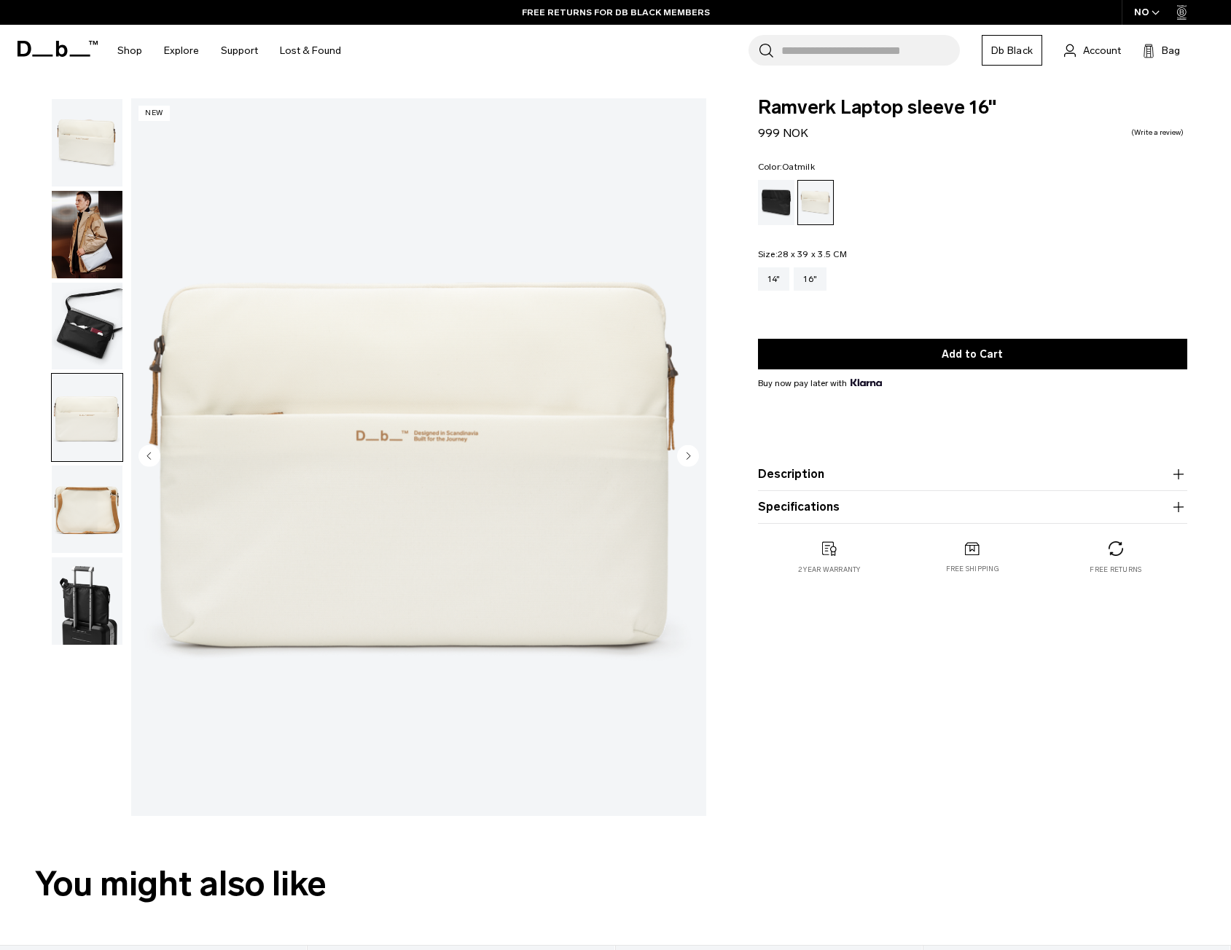
click at [120, 239] on img "button" at bounding box center [87, 234] width 71 height 87
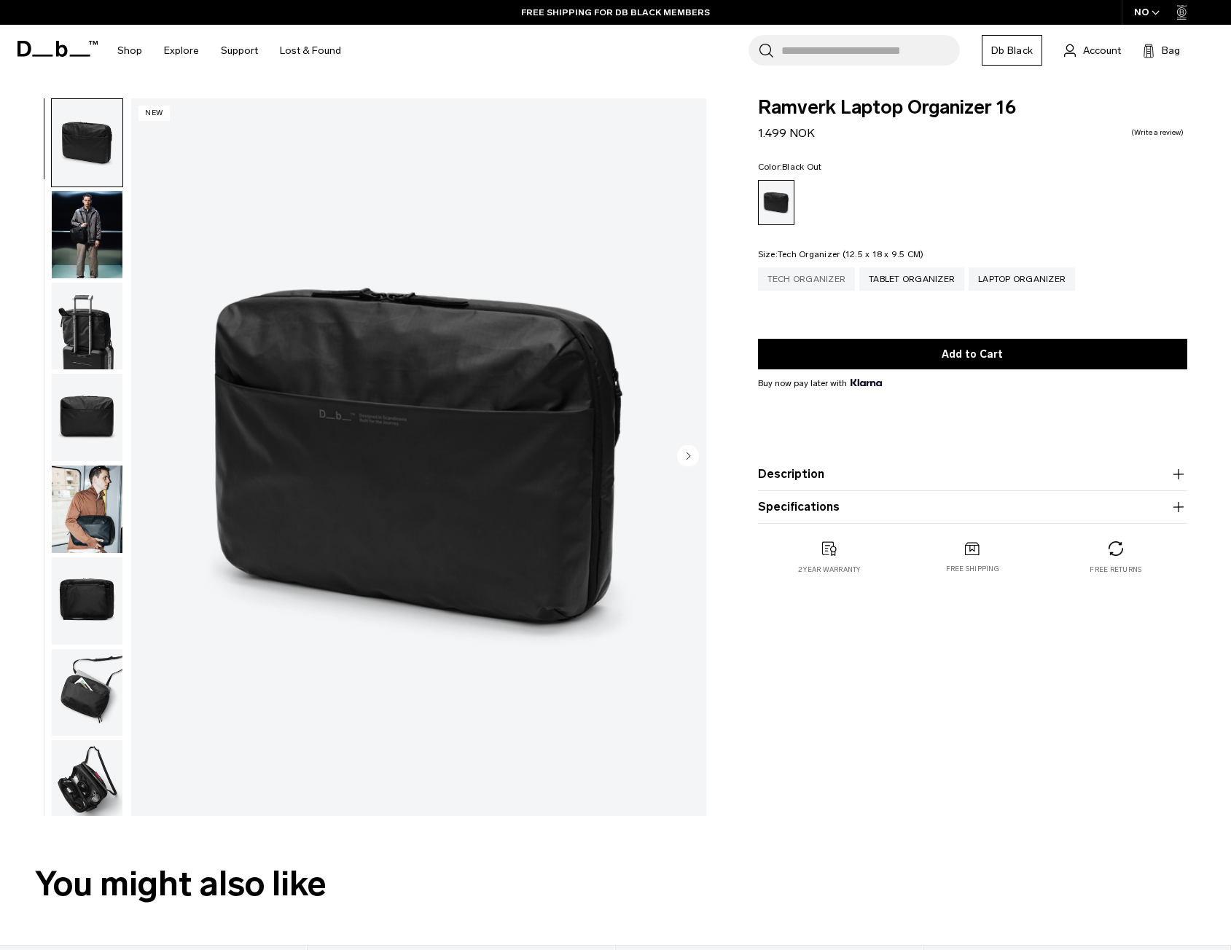
click at [786, 275] on div "Tech Organizer" at bounding box center [807, 278] width 98 height 23
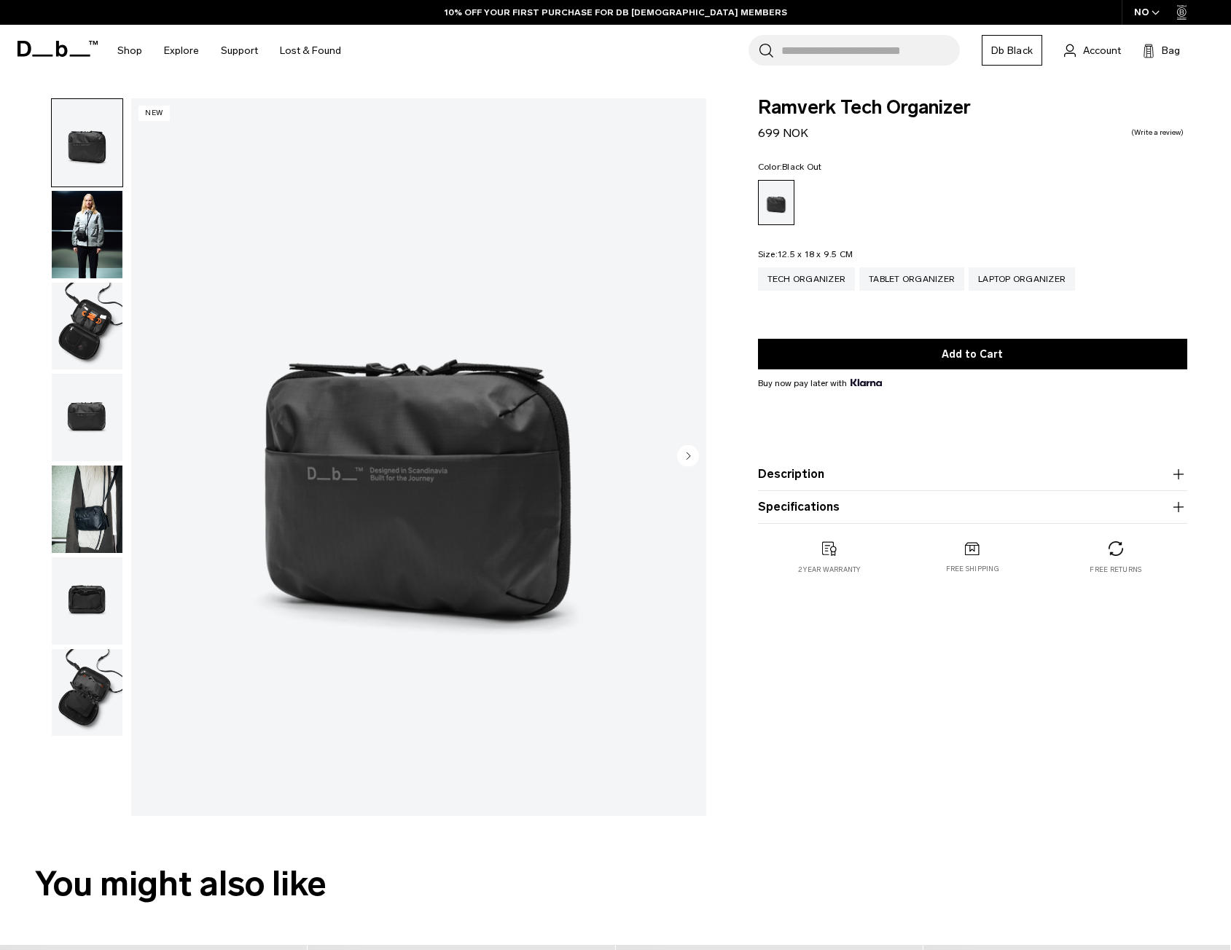
click at [682, 449] on circle "Next slide" at bounding box center [688, 455] width 22 height 22
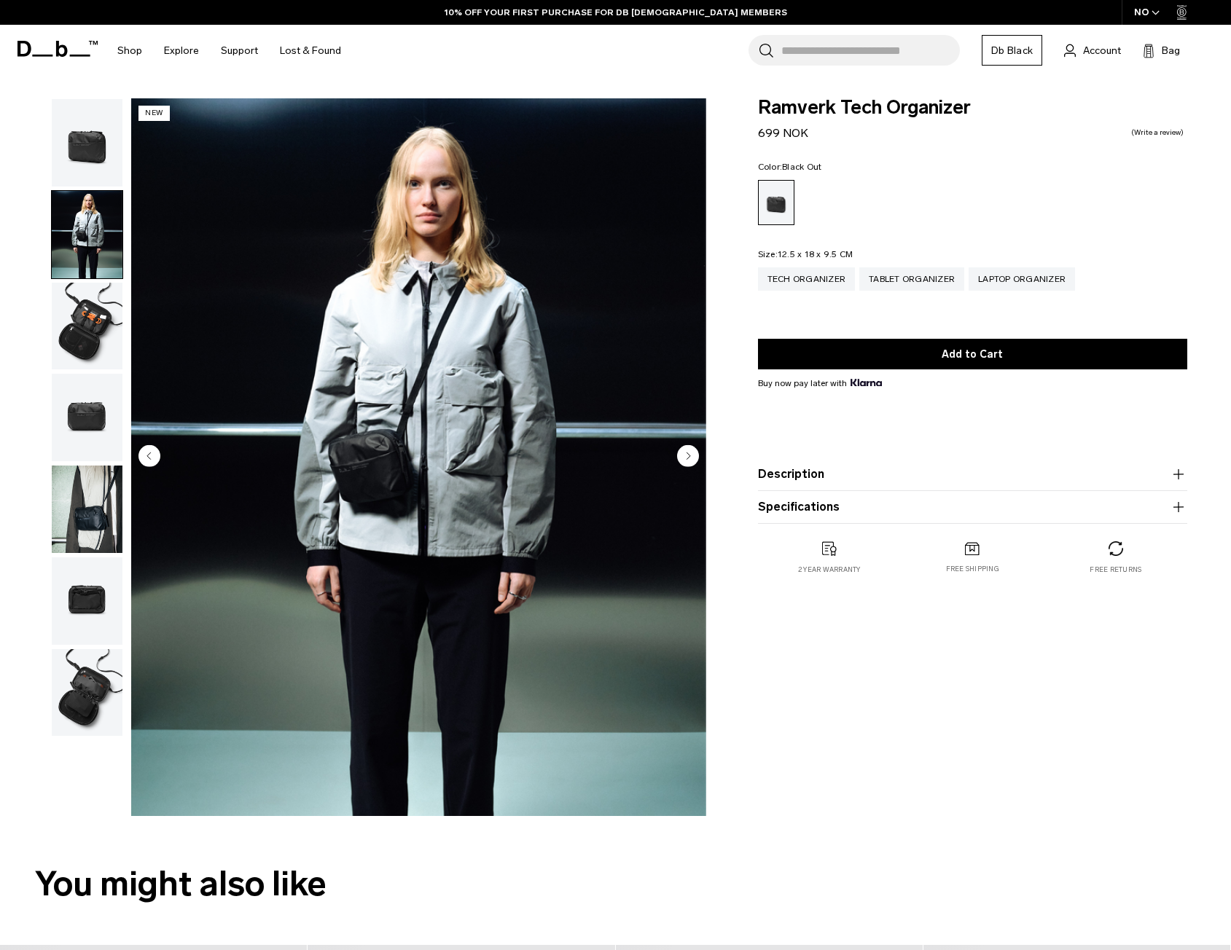
click at [682, 449] on circle "Next slide" at bounding box center [688, 455] width 22 height 22
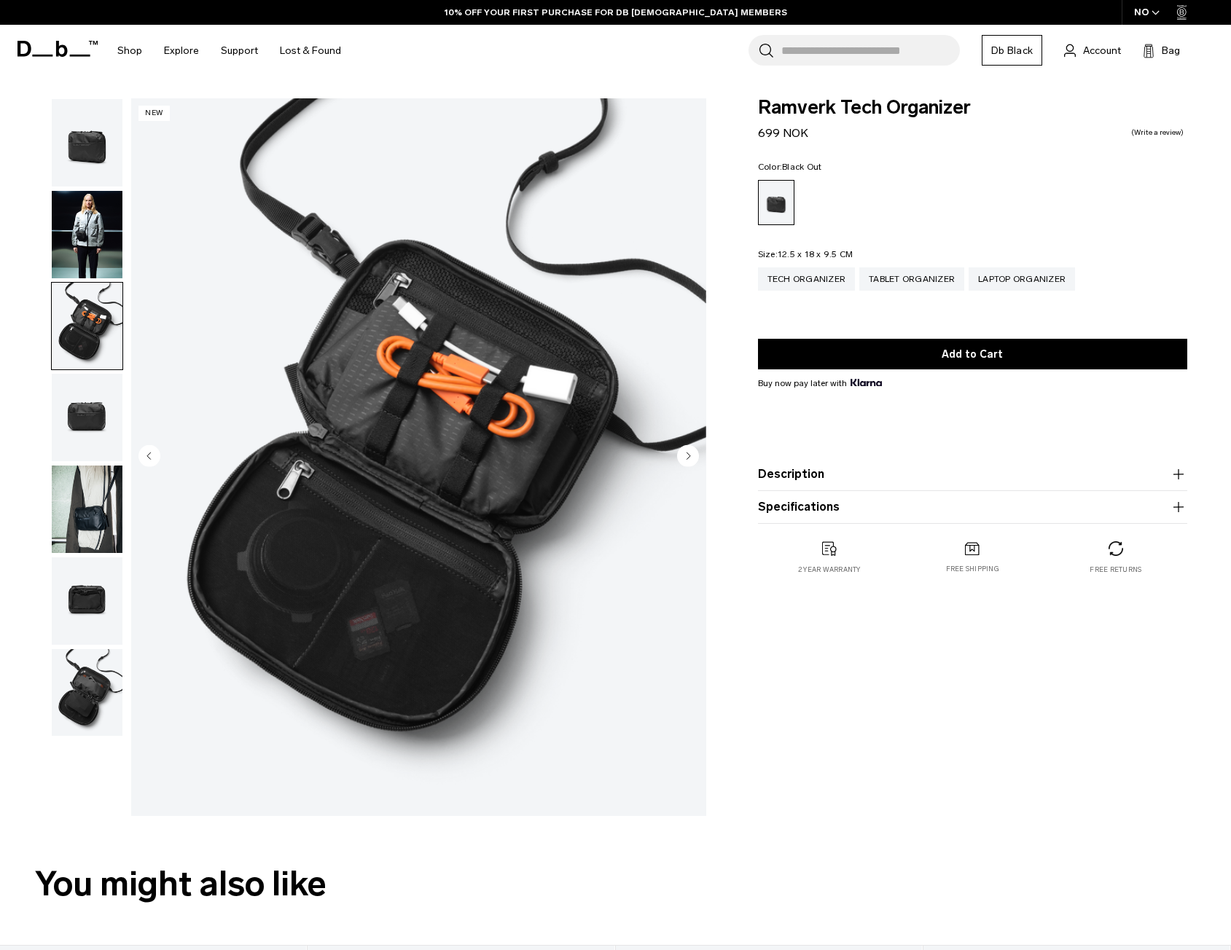
click at [682, 449] on circle "Next slide" at bounding box center [688, 455] width 22 height 22
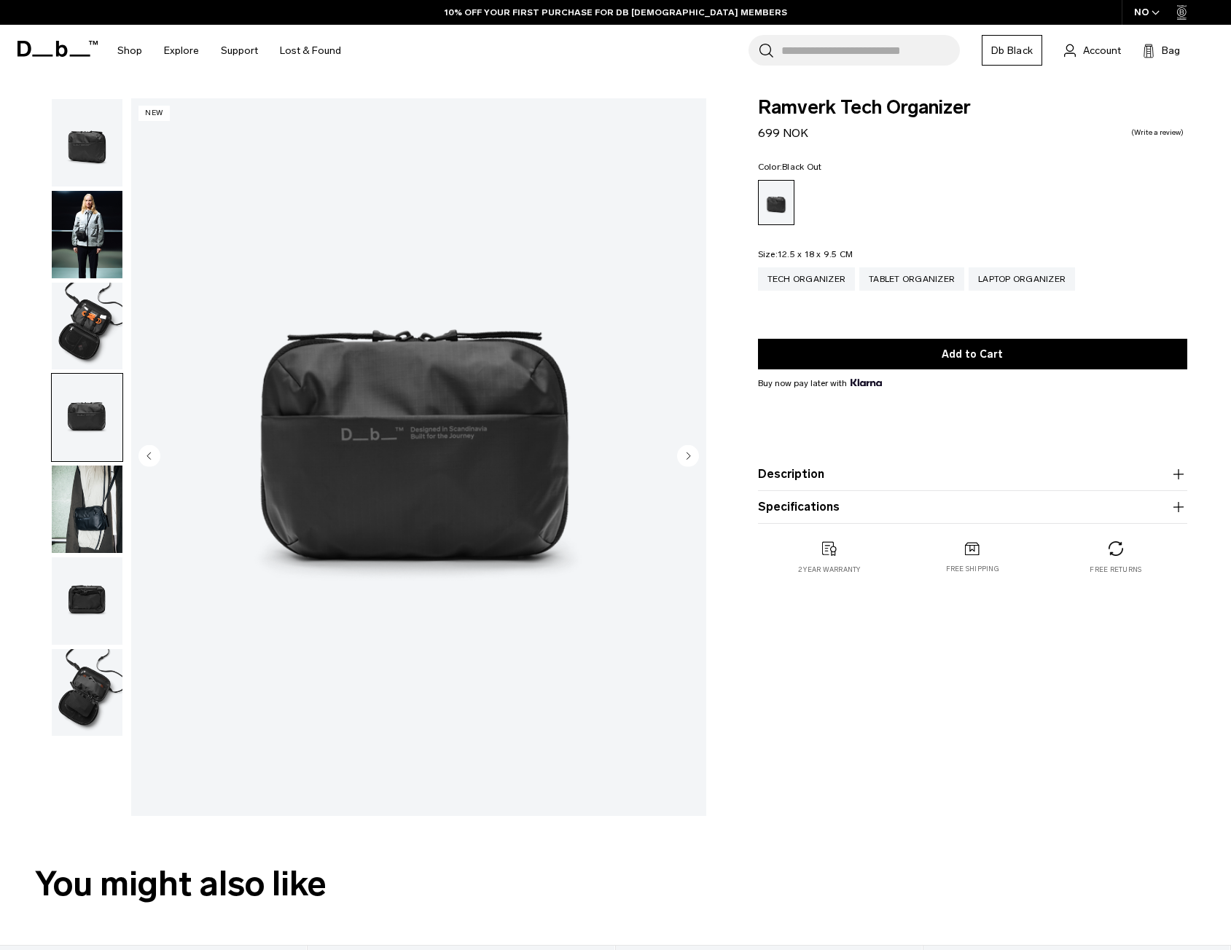
click at [682, 449] on circle "Next slide" at bounding box center [688, 455] width 22 height 22
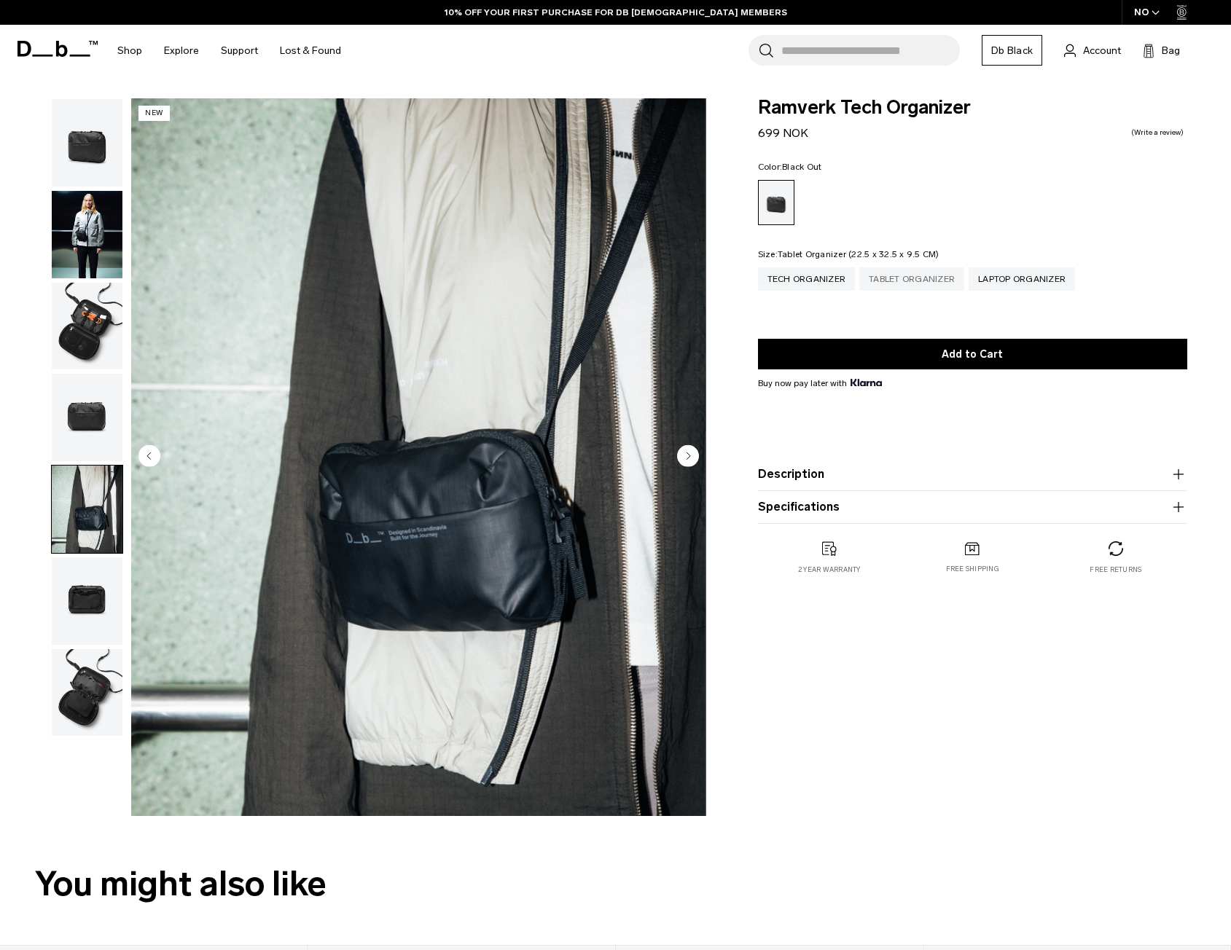
click at [931, 278] on div "Tablet Organizer" at bounding box center [911, 278] width 105 height 23
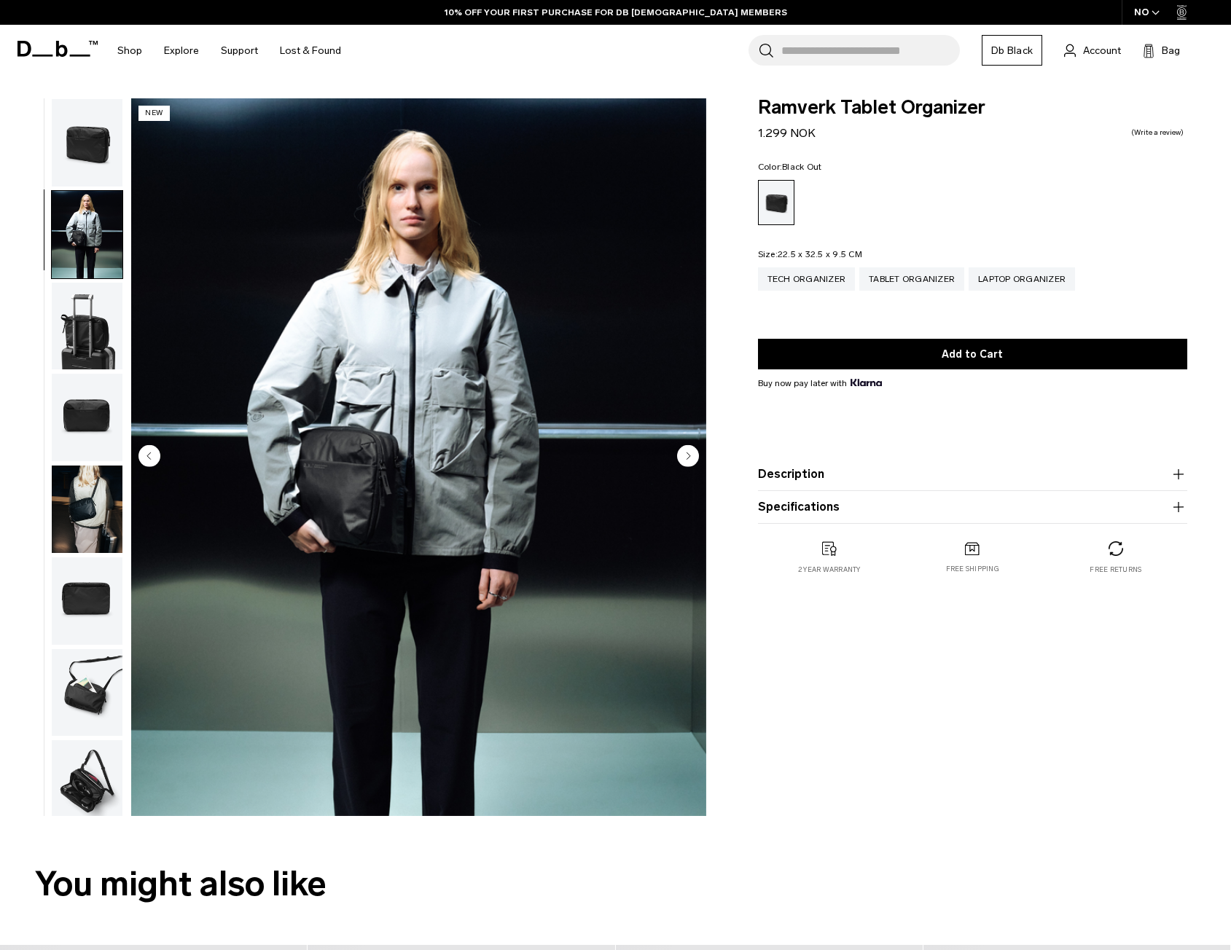
click at [681, 450] on circle "Next slide" at bounding box center [688, 455] width 22 height 22
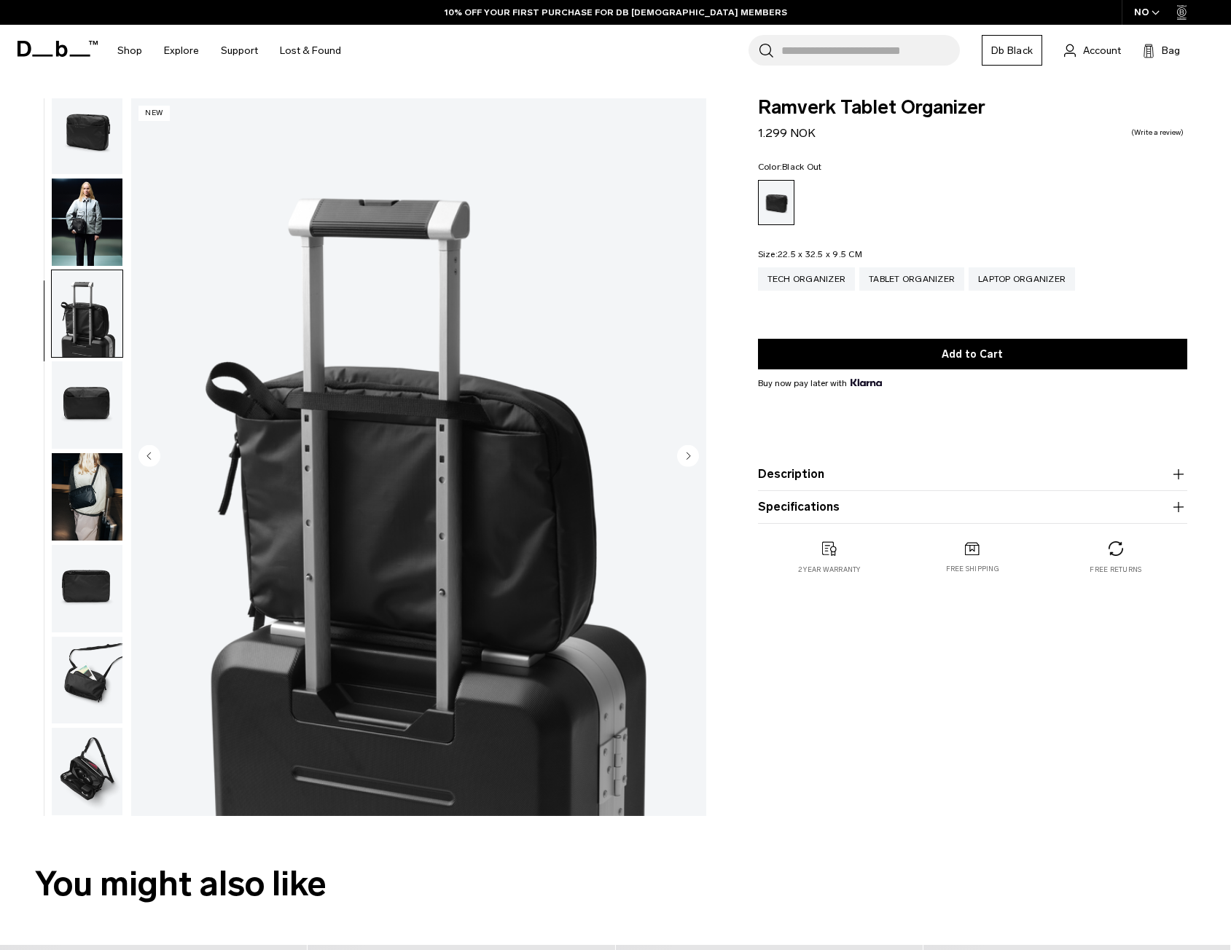
click at [681, 450] on circle "Next slide" at bounding box center [688, 455] width 22 height 22
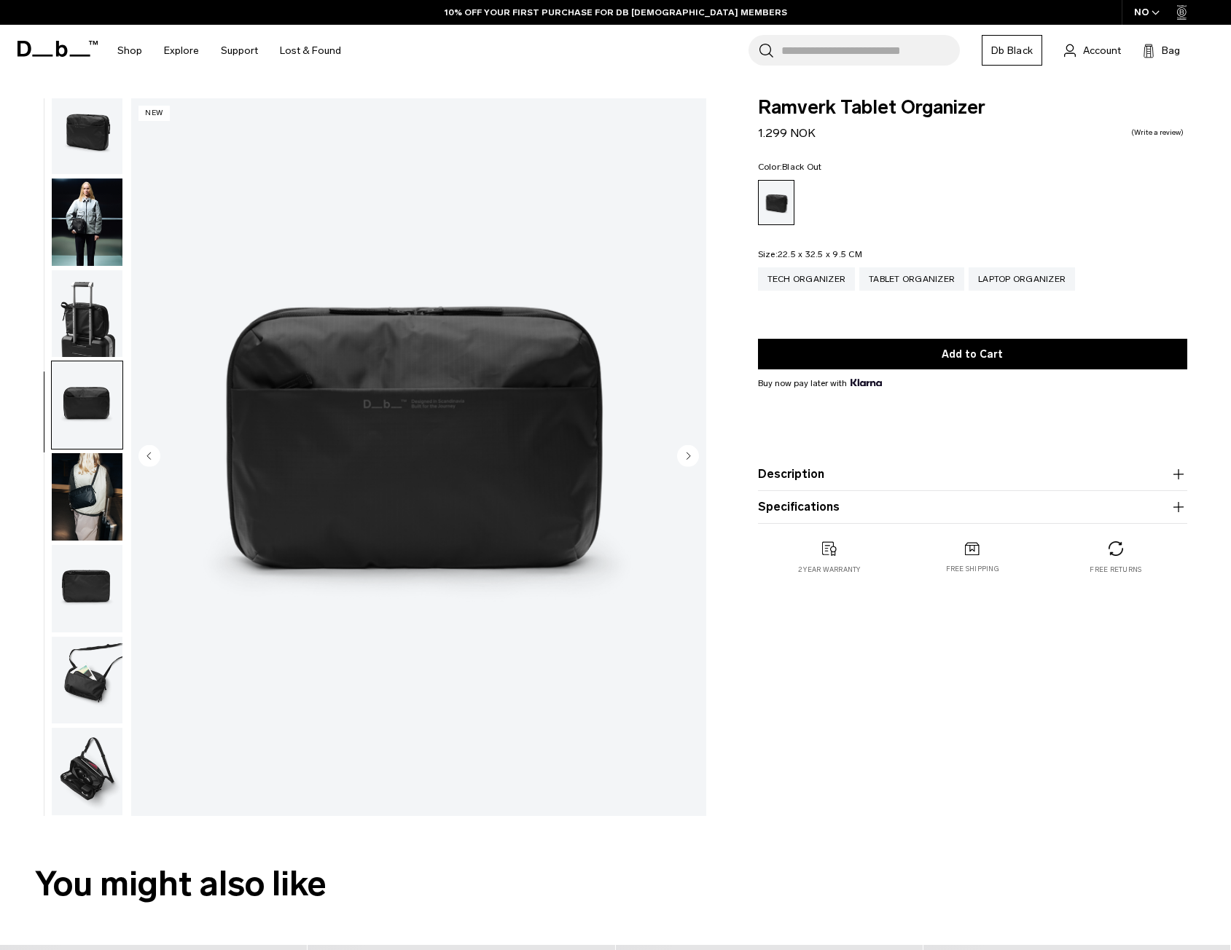
click at [681, 450] on circle "Next slide" at bounding box center [688, 455] width 22 height 22
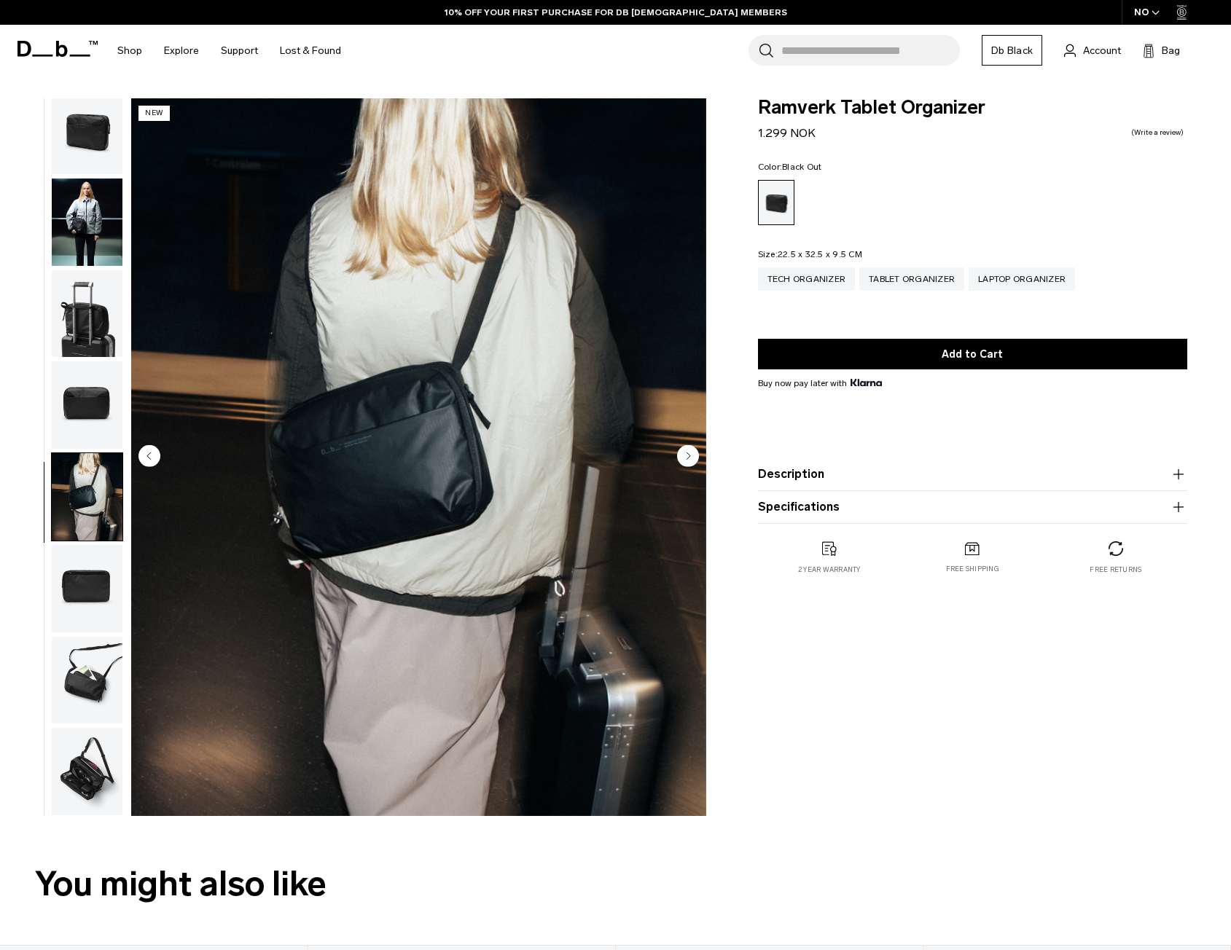
click at [681, 450] on circle "Next slide" at bounding box center [688, 455] width 22 height 22
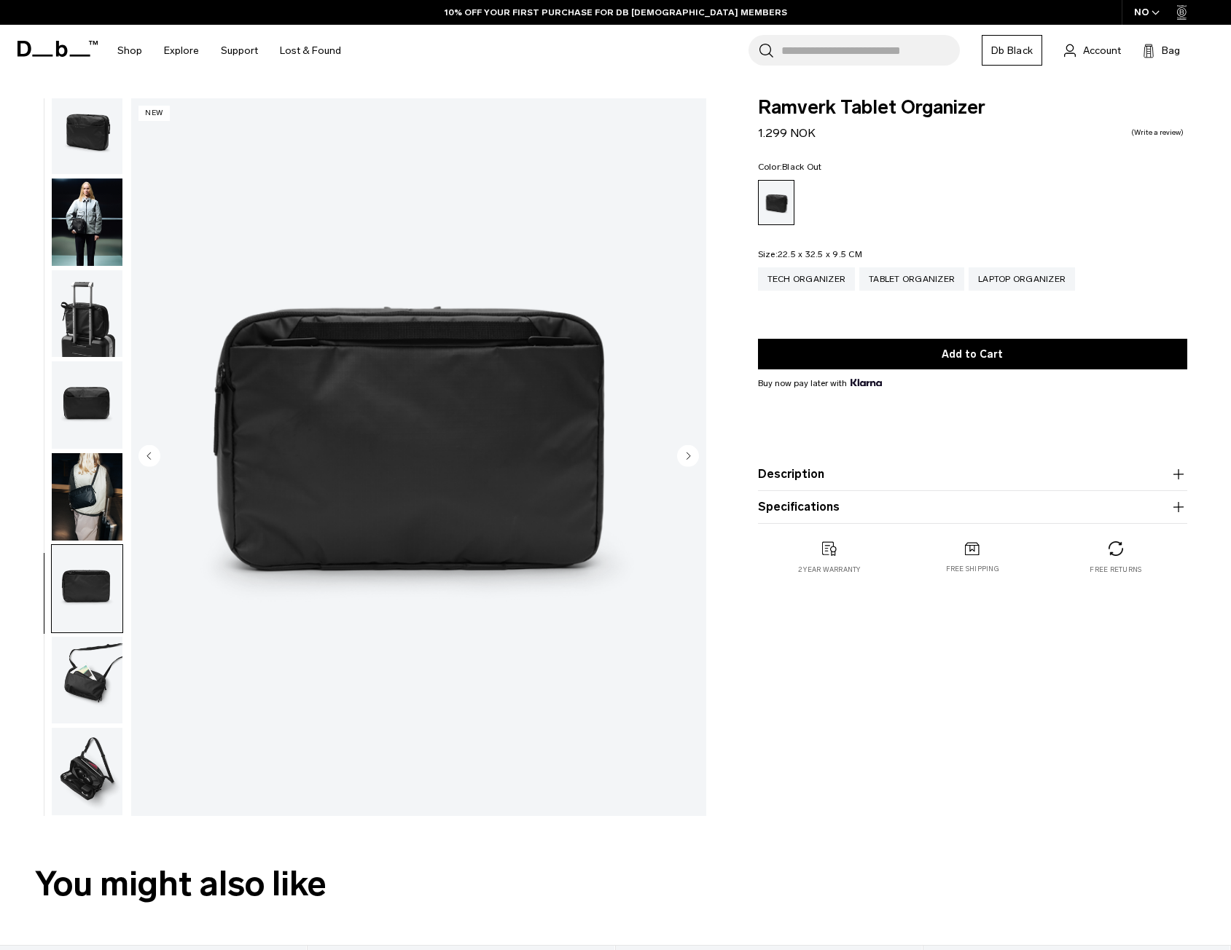
click at [681, 450] on circle "Next slide" at bounding box center [688, 455] width 22 height 22
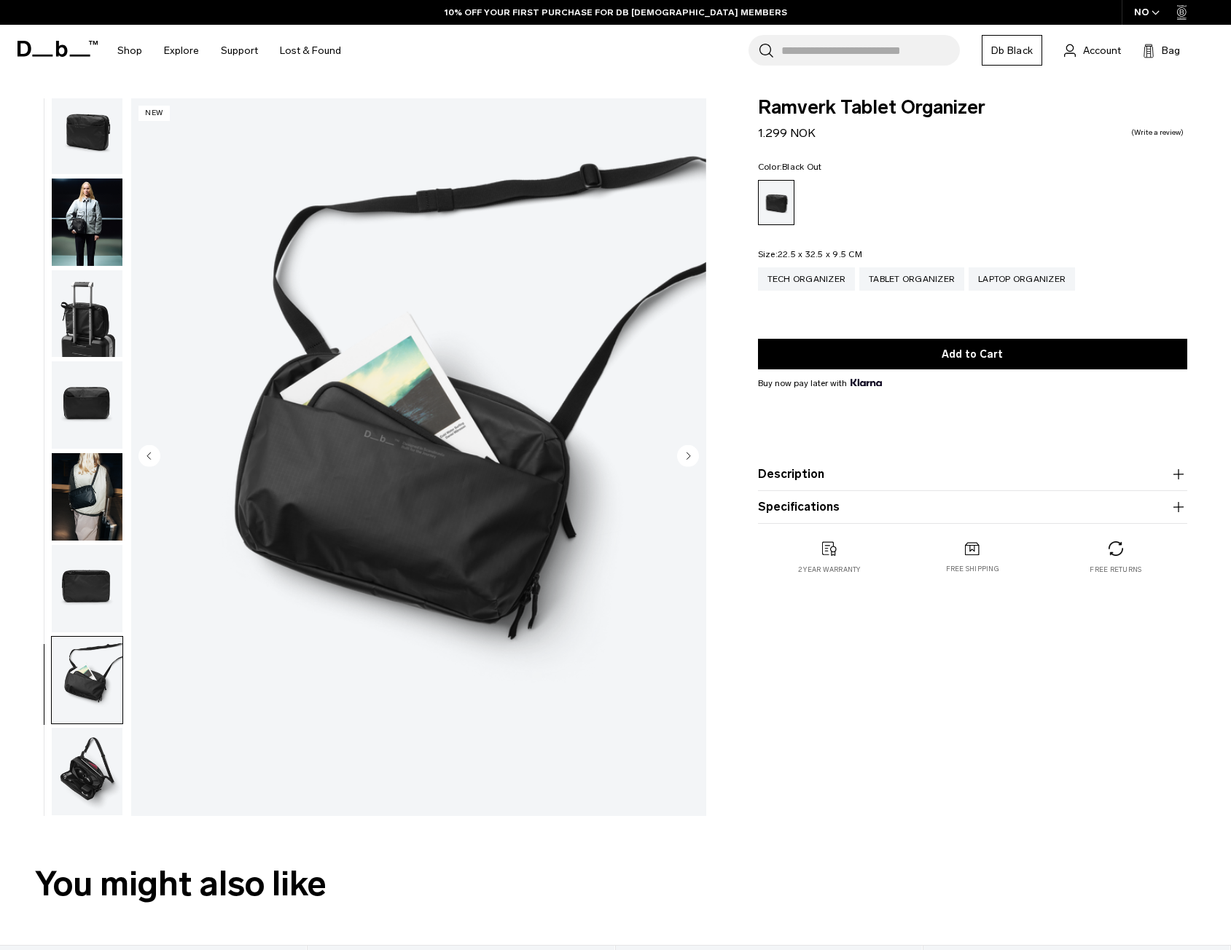
click at [681, 450] on circle "Next slide" at bounding box center [688, 455] width 22 height 22
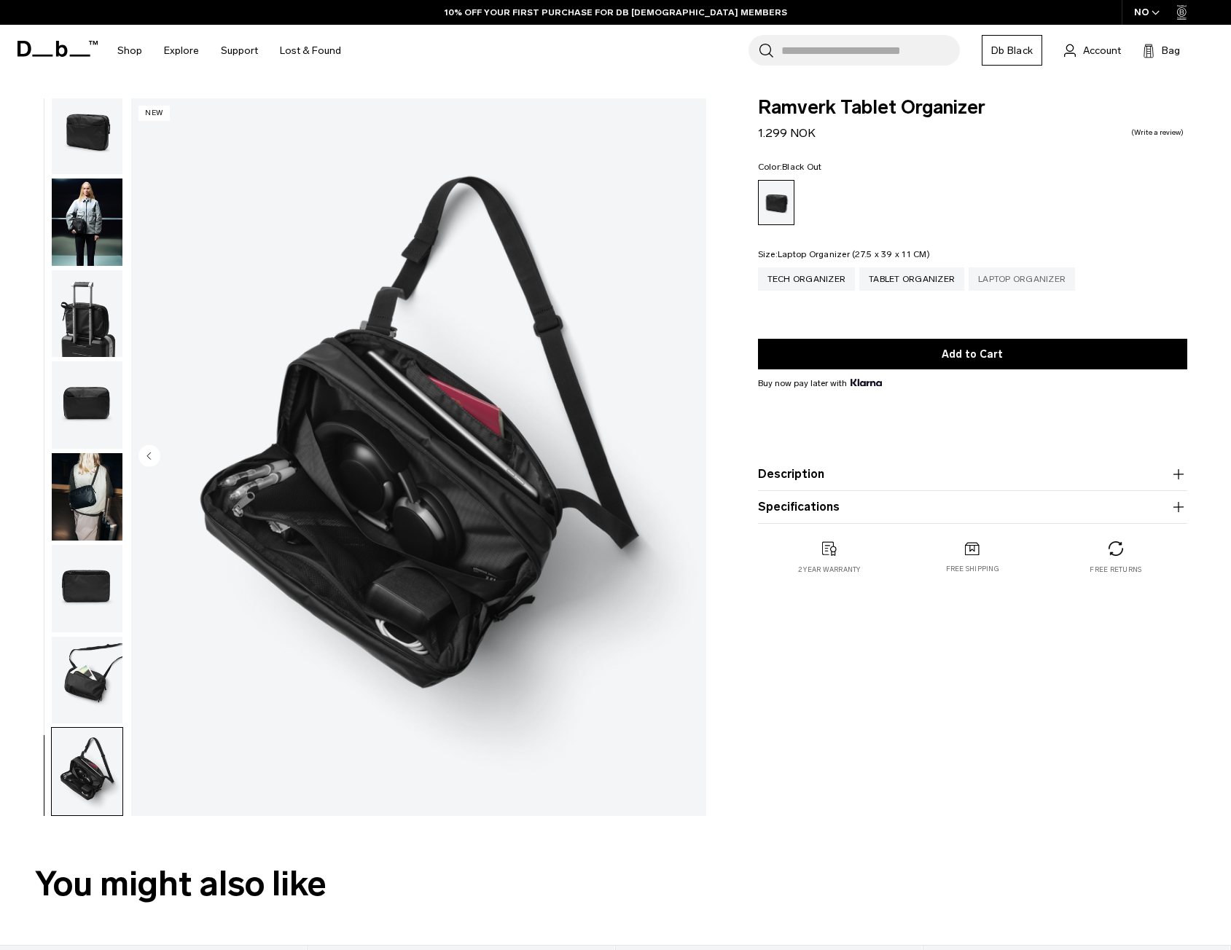
click at [999, 280] on div "Laptop Organizer" at bounding box center [1021, 278] width 106 height 23
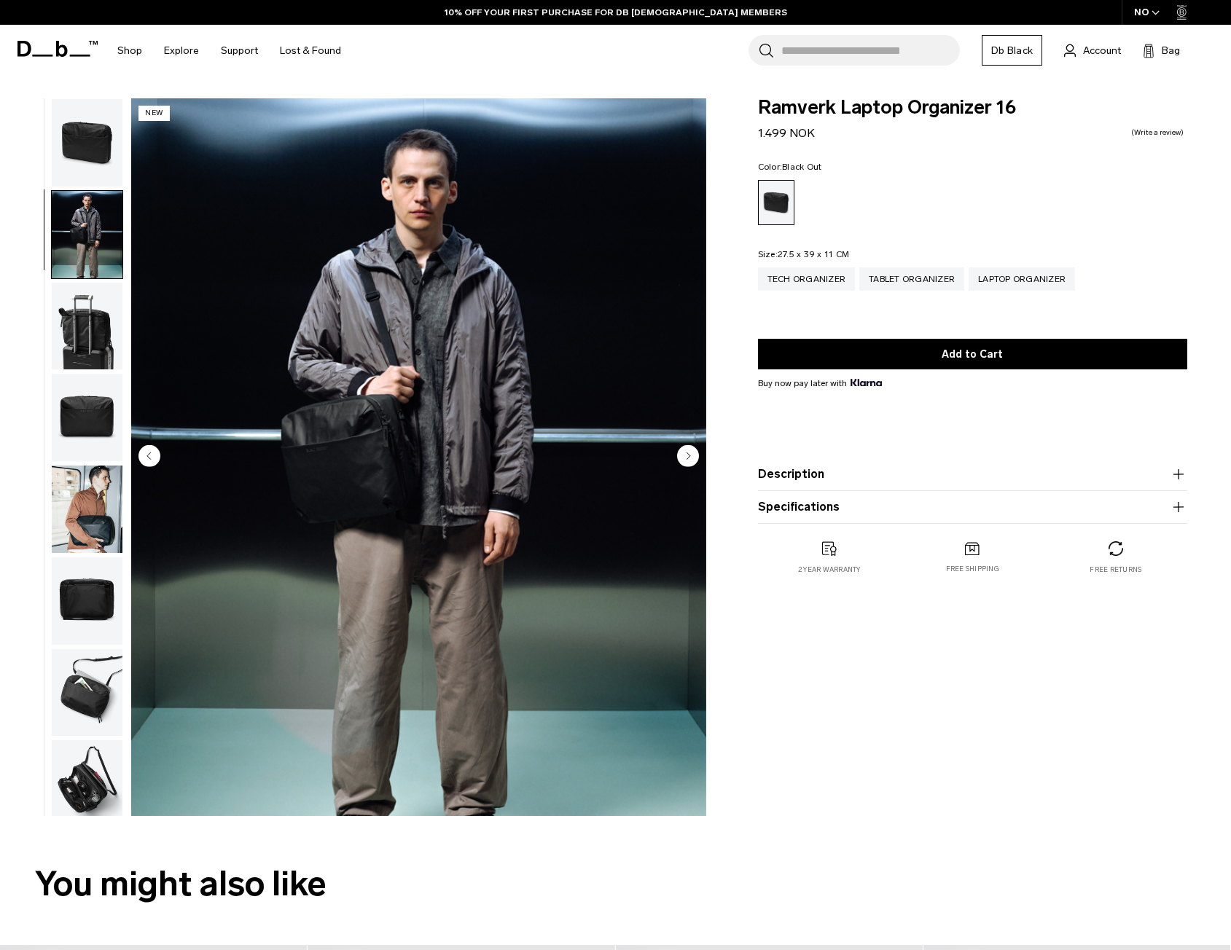
click at [692, 458] on circle "Next slide" at bounding box center [688, 455] width 22 height 22
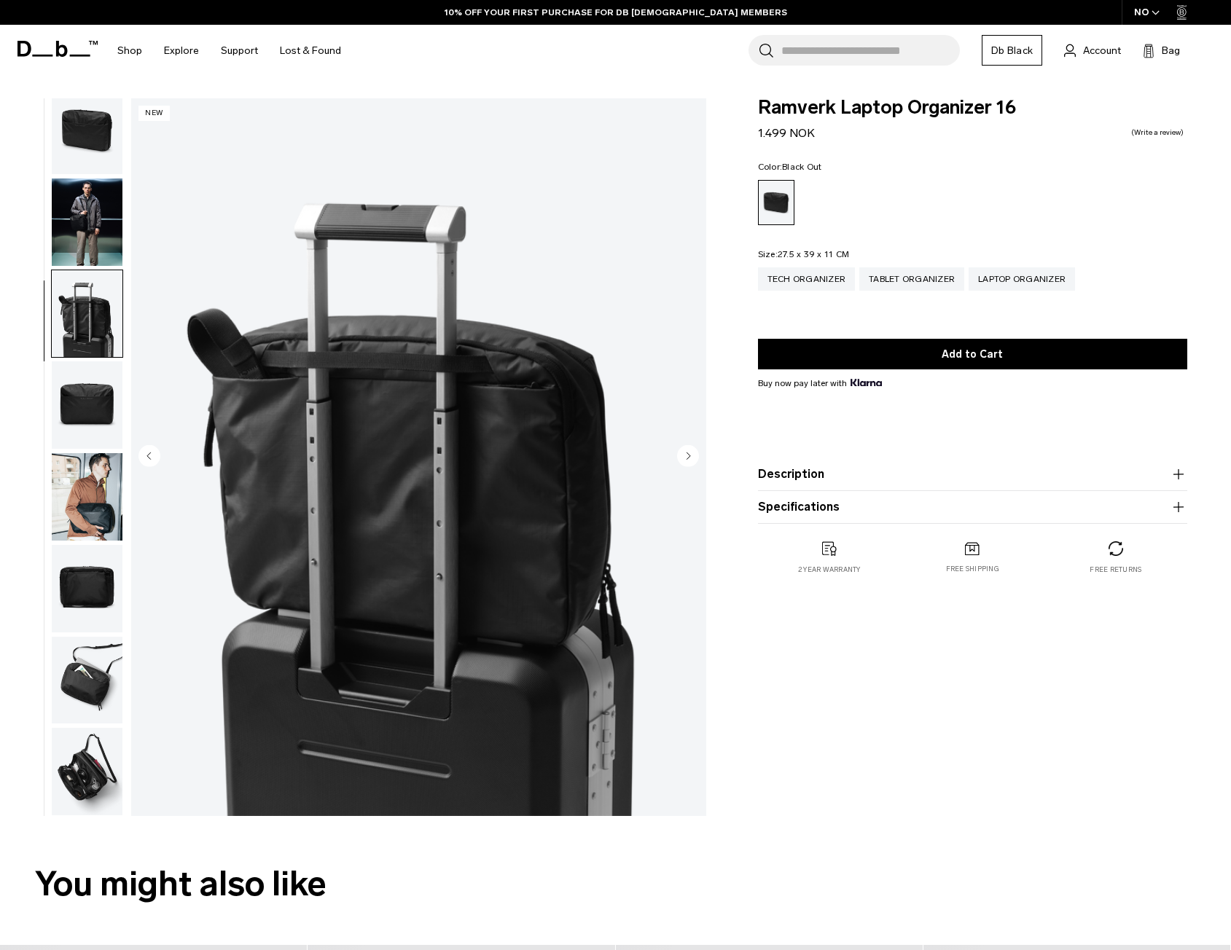
click at [692, 458] on circle "Next slide" at bounding box center [688, 455] width 22 height 22
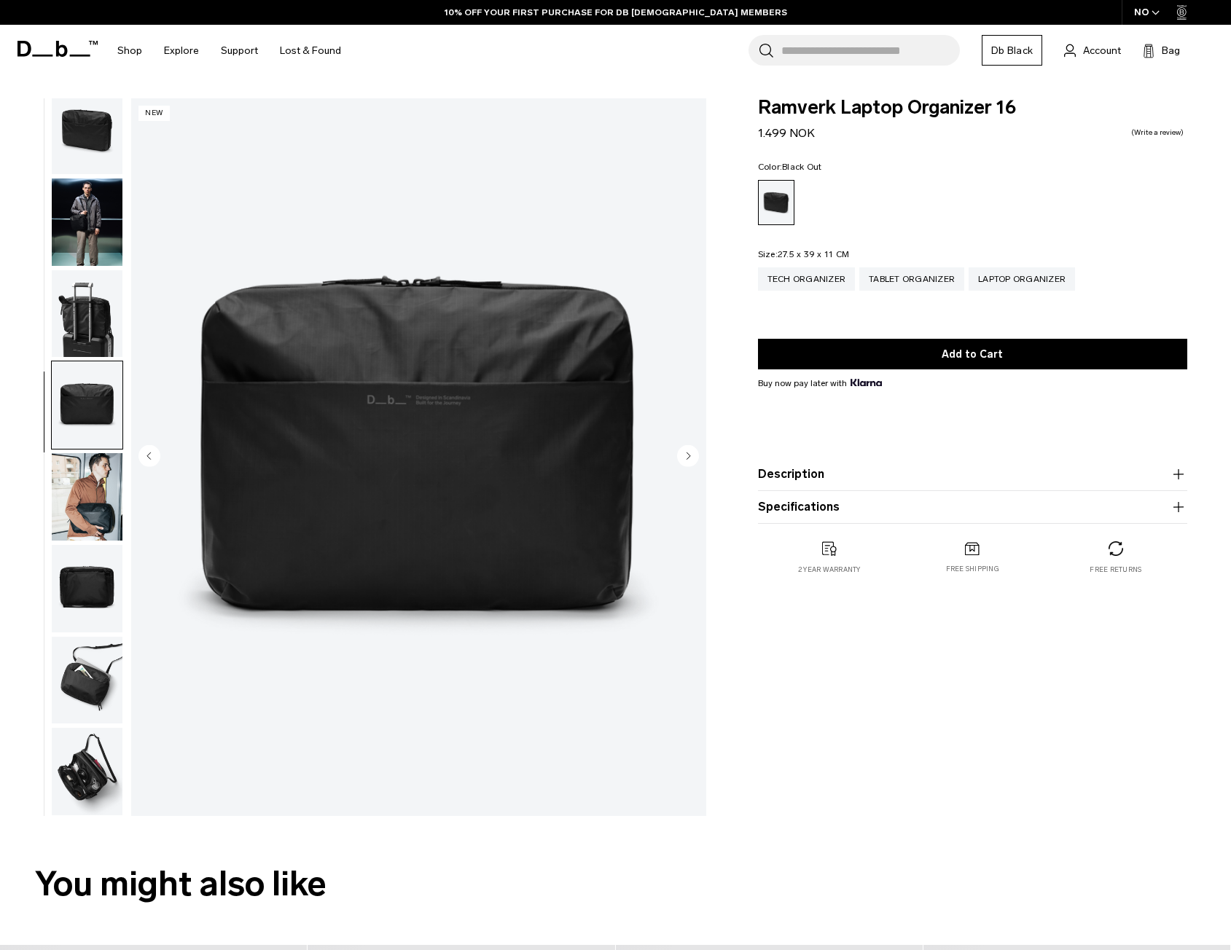
click at [692, 458] on circle "Next slide" at bounding box center [688, 455] width 22 height 22
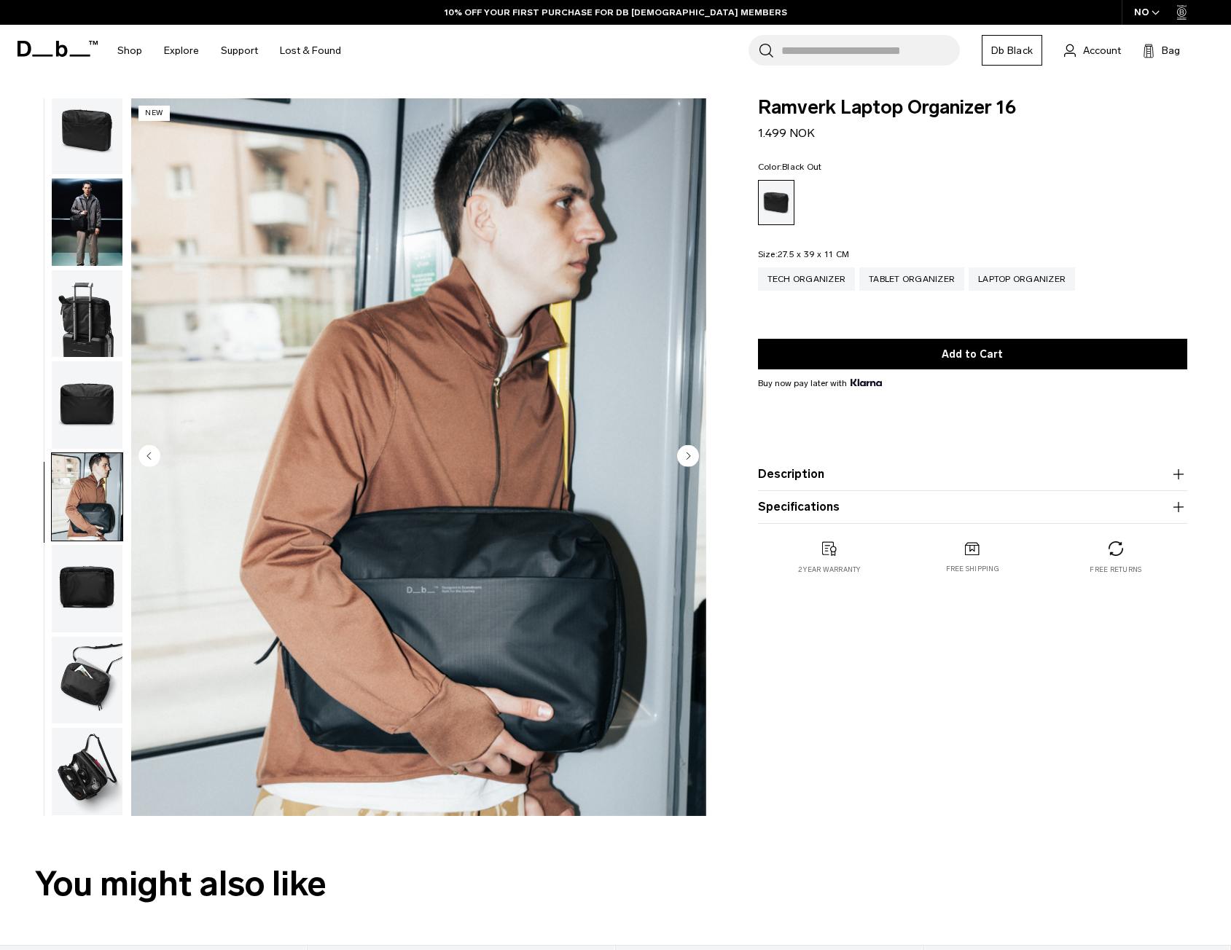
click at [692, 458] on circle "Next slide" at bounding box center [688, 455] width 22 height 22
